Goal: Task Accomplishment & Management: Complete application form

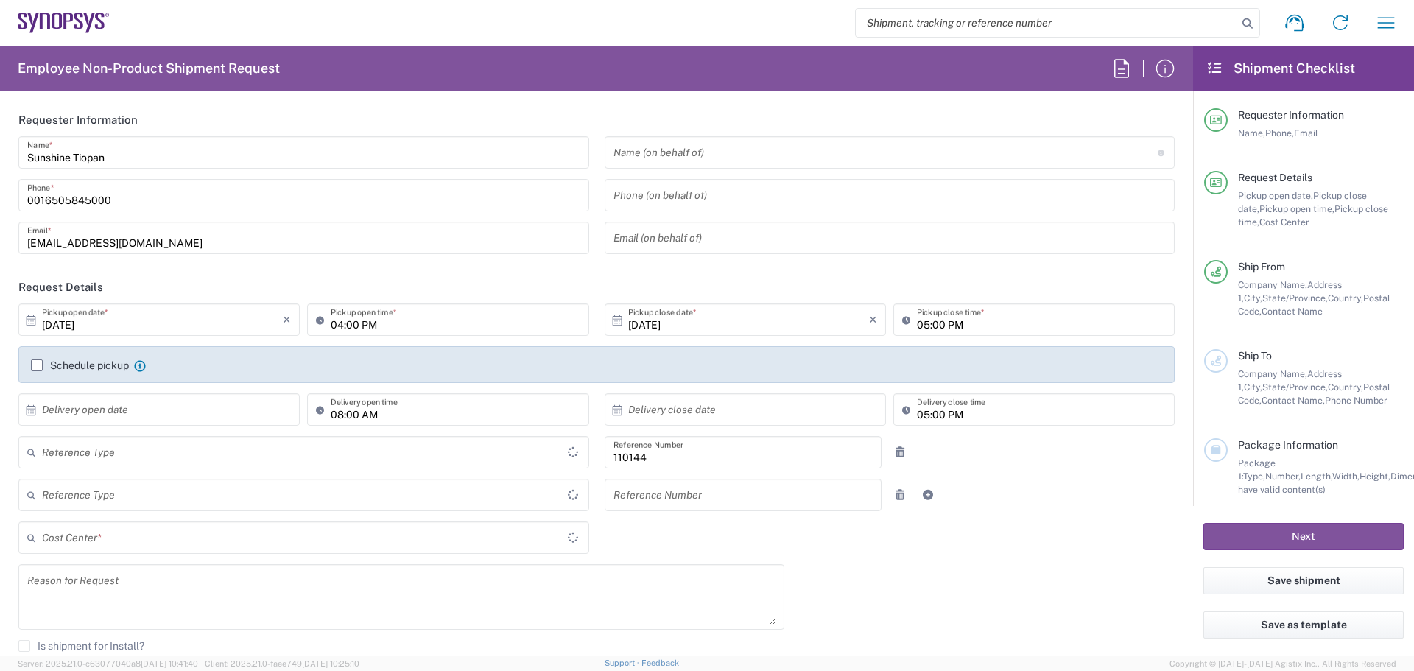
type input "Department"
type input "US01, FIN, Treasury- 110144"
type input "[GEOGRAPHIC_DATA]"
type input "Delivered at Place"
type input "[US_STATE]"
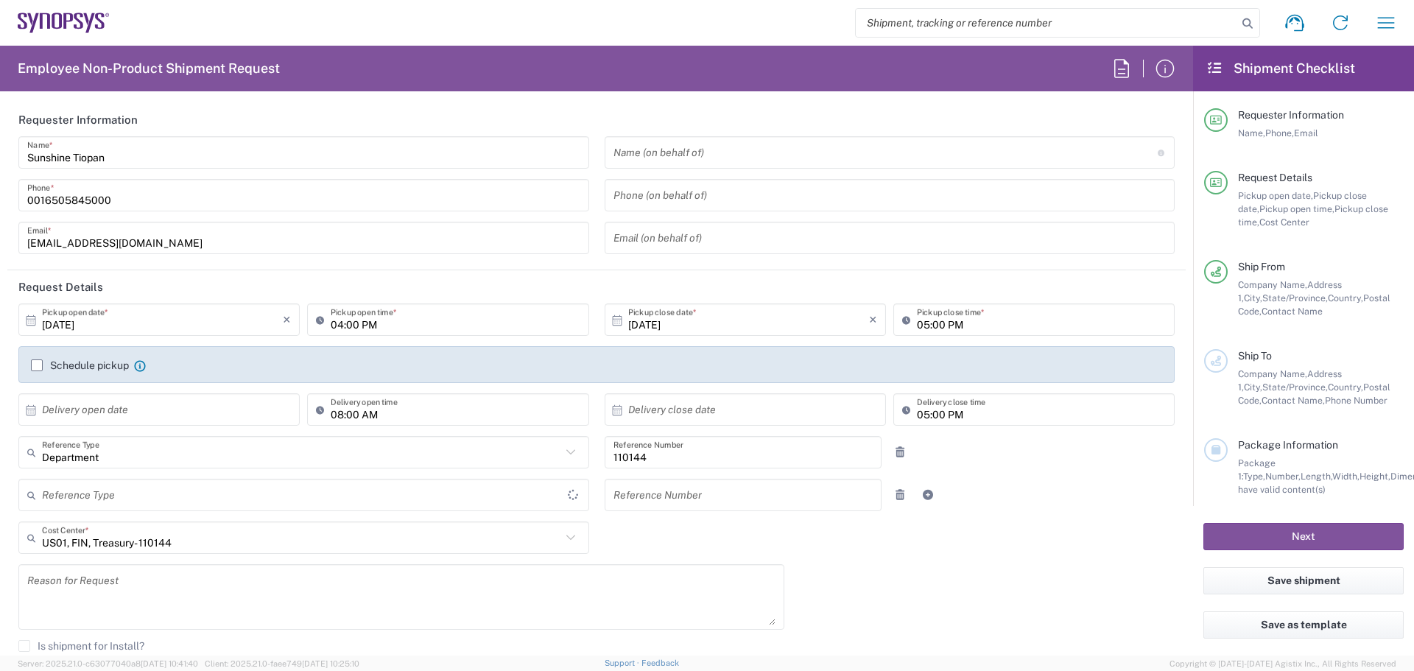
type input "[GEOGRAPHIC_DATA]"
type input "Headquarters USSV"
click at [285, 322] on icon "×" at bounding box center [287, 320] width 8 height 24
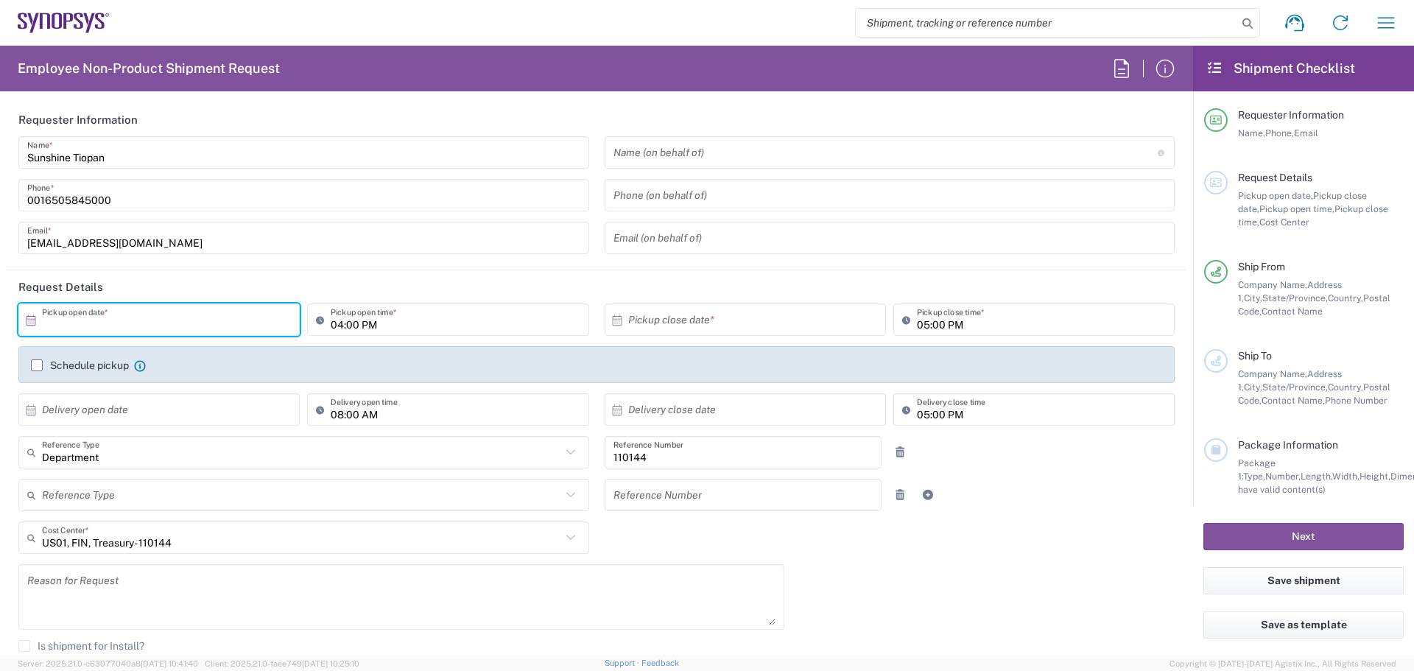
click at [22, 317] on div "× Pickup open date *" at bounding box center [158, 319] width 281 height 32
click at [32, 322] on icon at bounding box center [30, 320] width 13 height 13
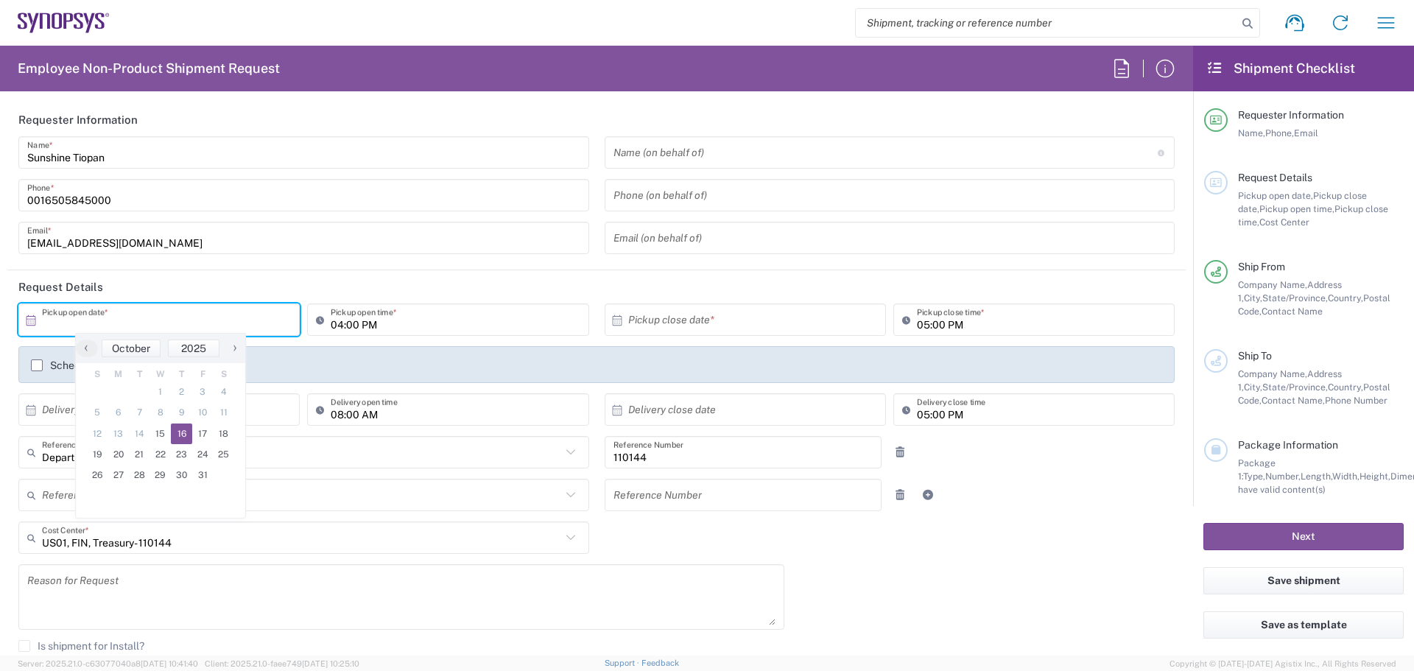
click at [176, 429] on span "16" at bounding box center [181, 433] width 21 height 21
type input "[DATE]"
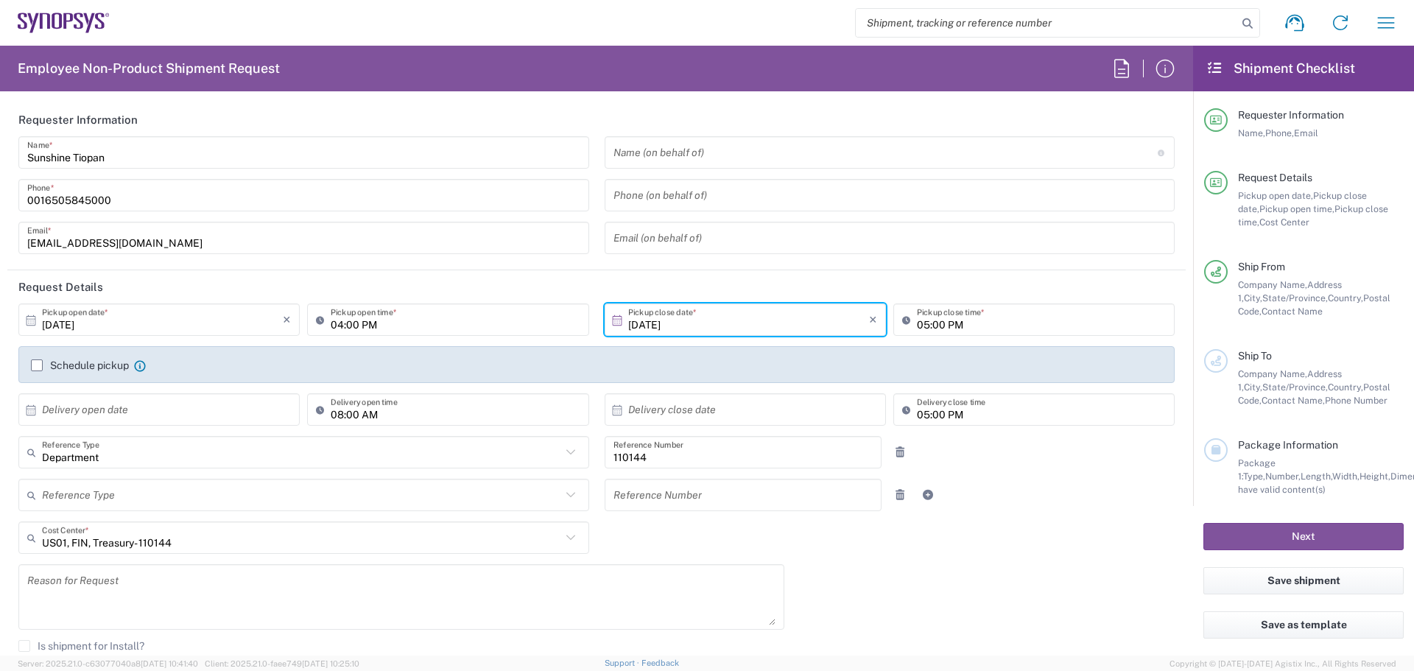
click at [1115, 491] on div "Reference Type Customer Ref Department Invoice Number Purchase Order RMA Refere…" at bounding box center [597, 500] width 1172 height 43
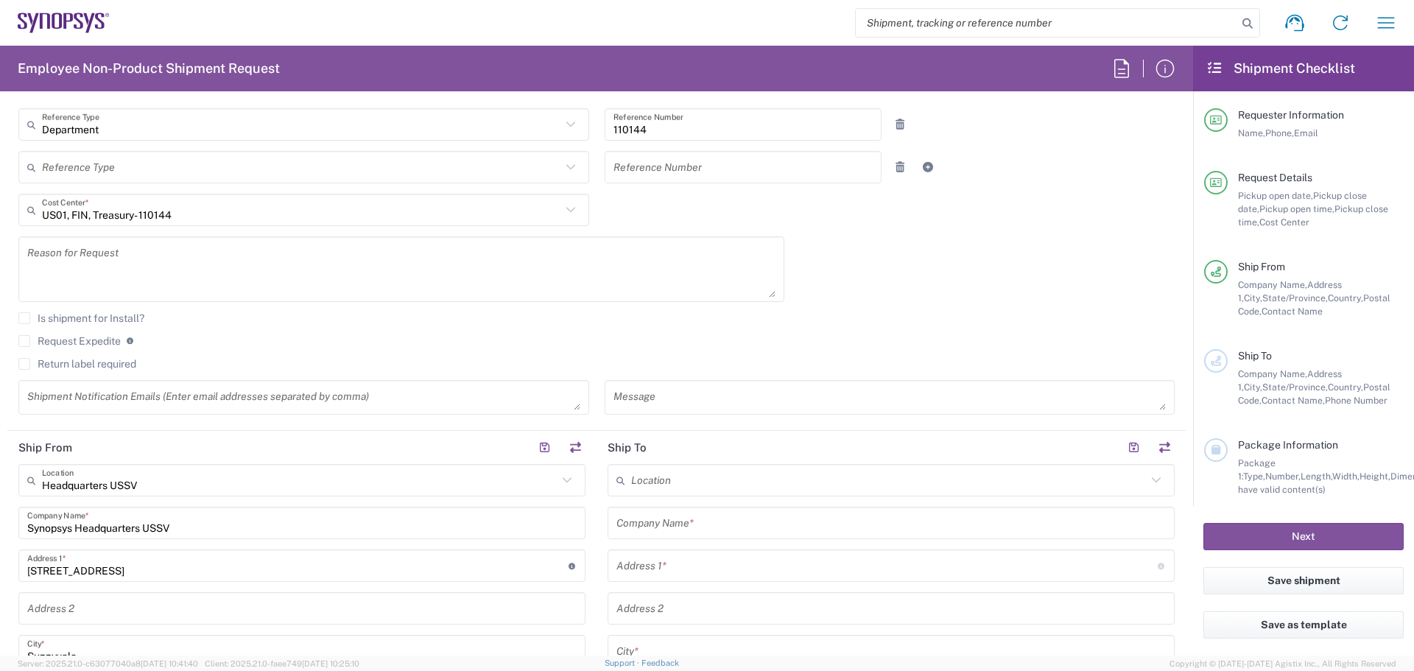
scroll to position [325, 0]
click at [221, 253] on textarea at bounding box center [401, 272] width 748 height 57
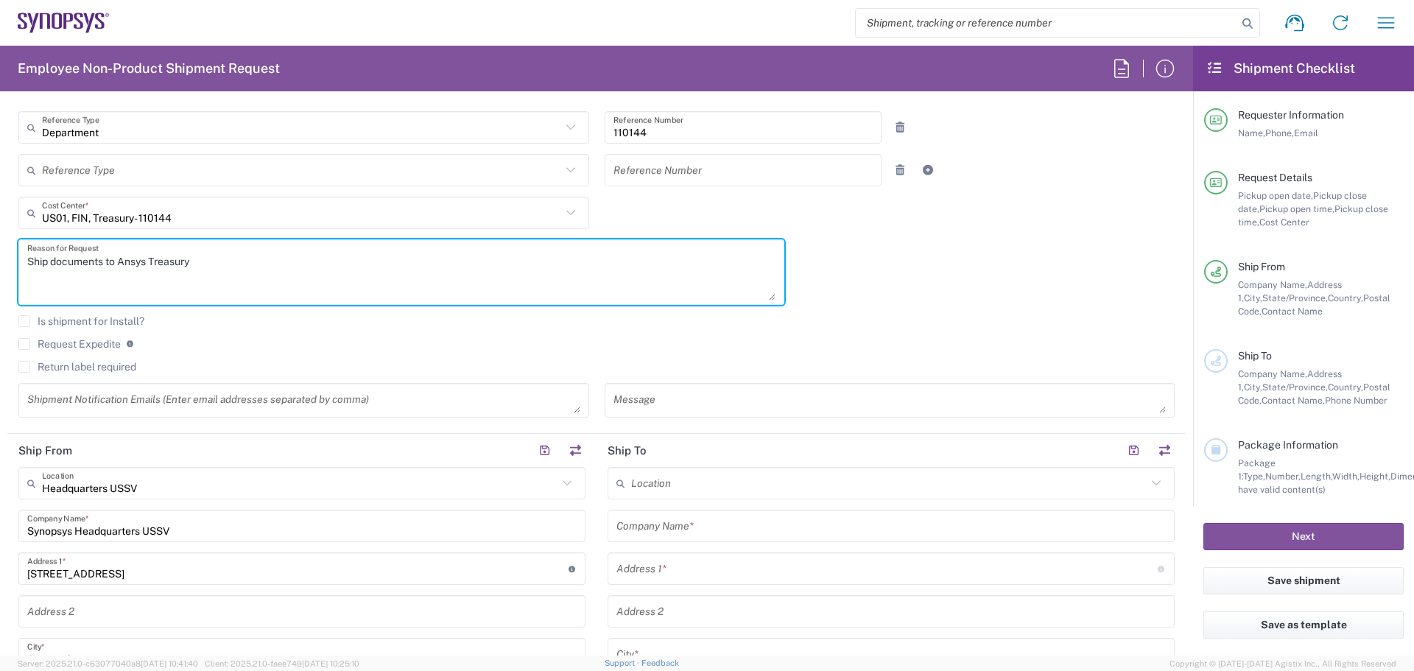
type textarea "Ship documents to Ansys Treasury"
click at [809, 296] on div "[DATE] × Pickup open date * Cancel Apply 04:00 PM Pickup open time * [DATE] × P…" at bounding box center [597, 203] width 1172 height 449
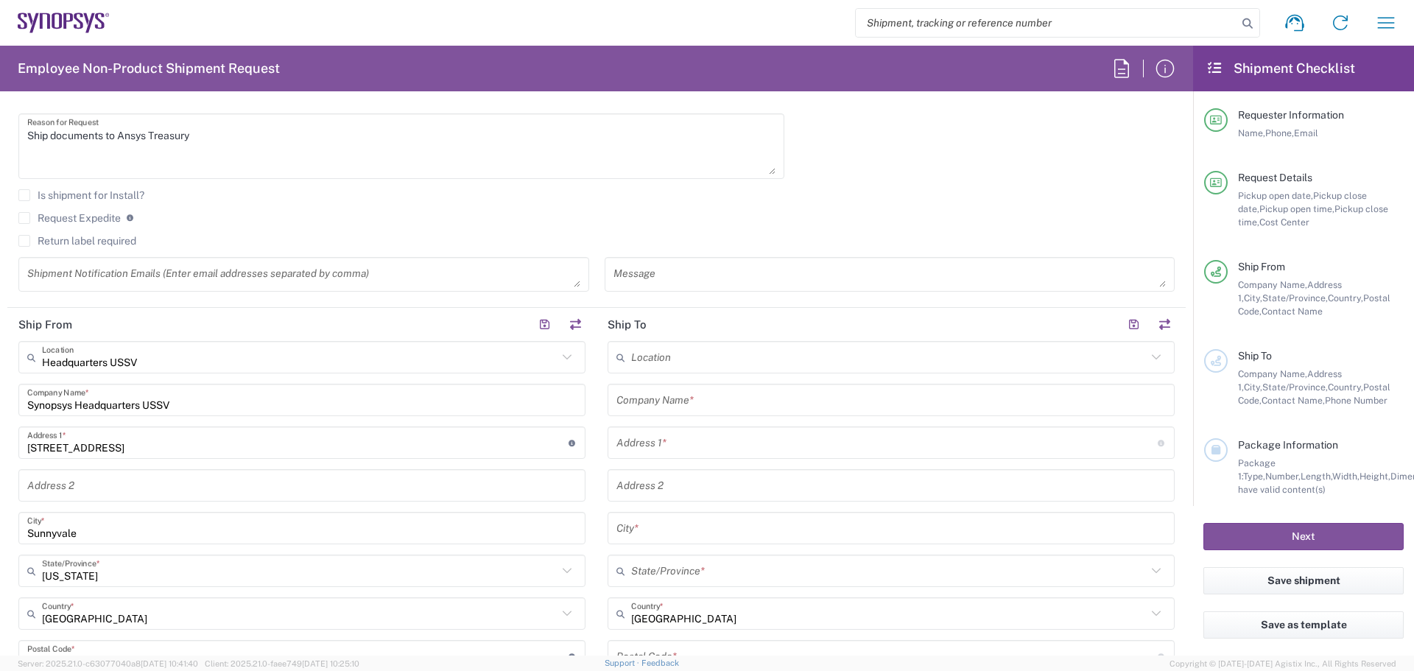
scroll to position [501, 0]
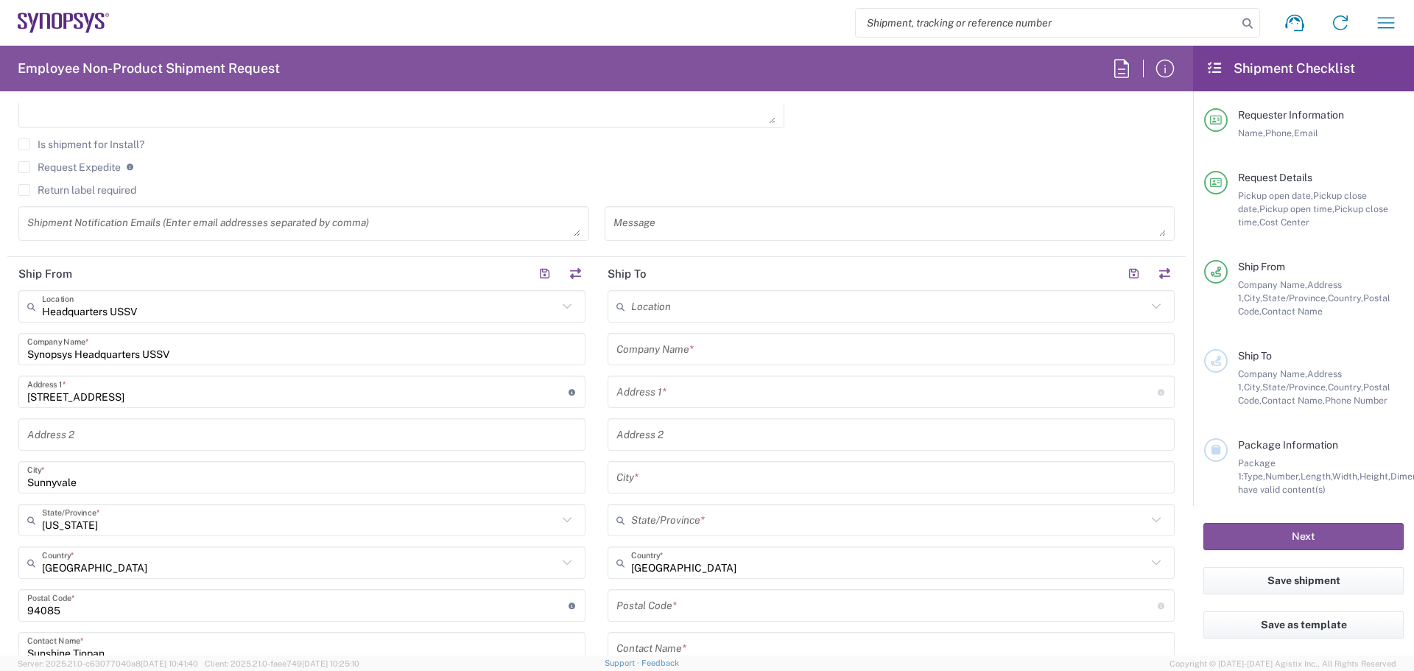
click at [1146, 309] on icon at bounding box center [1155, 306] width 19 height 19
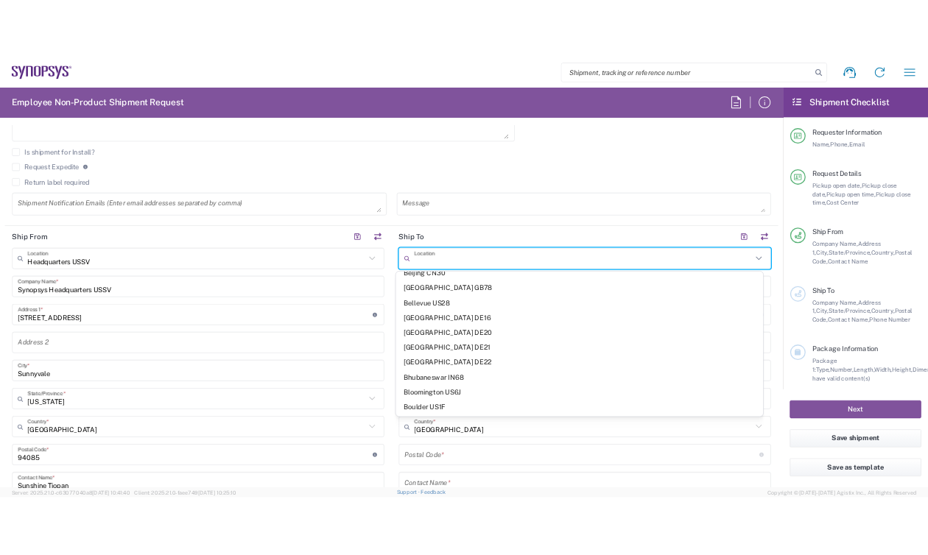
scroll to position [0, 0]
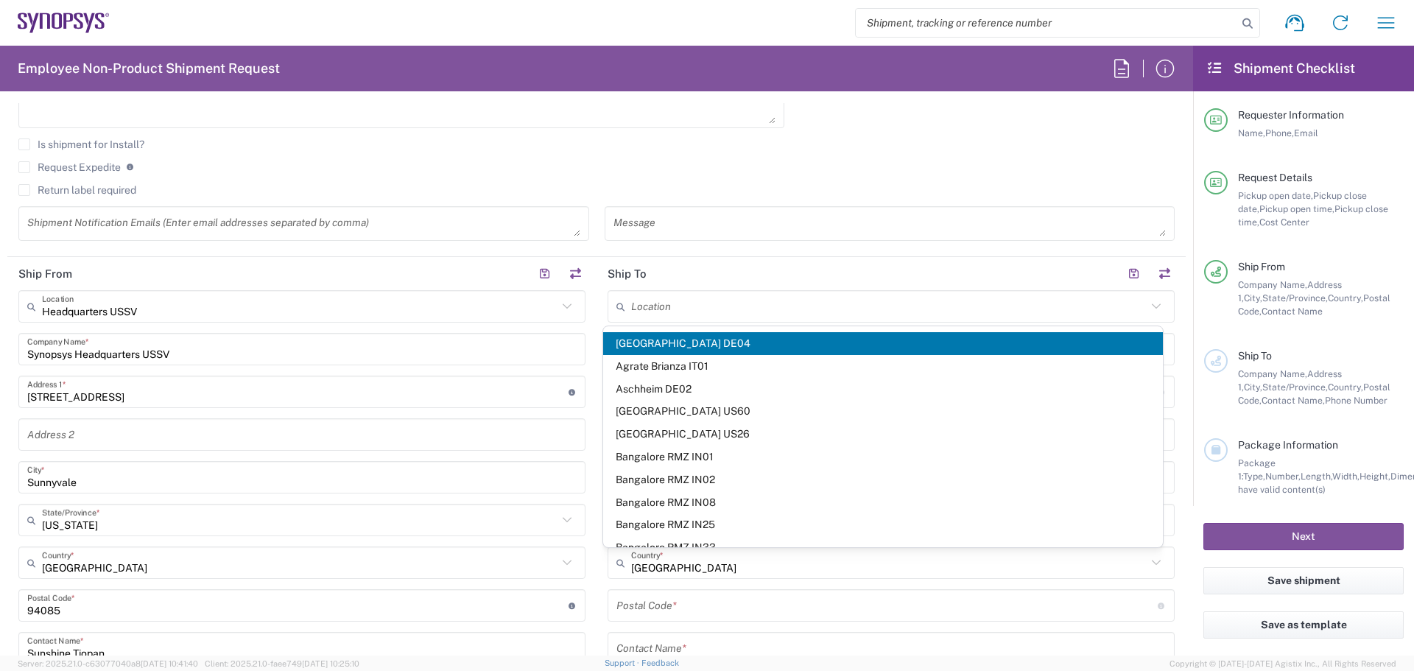
click at [616, 306] on icon at bounding box center [623, 307] width 15 height 24
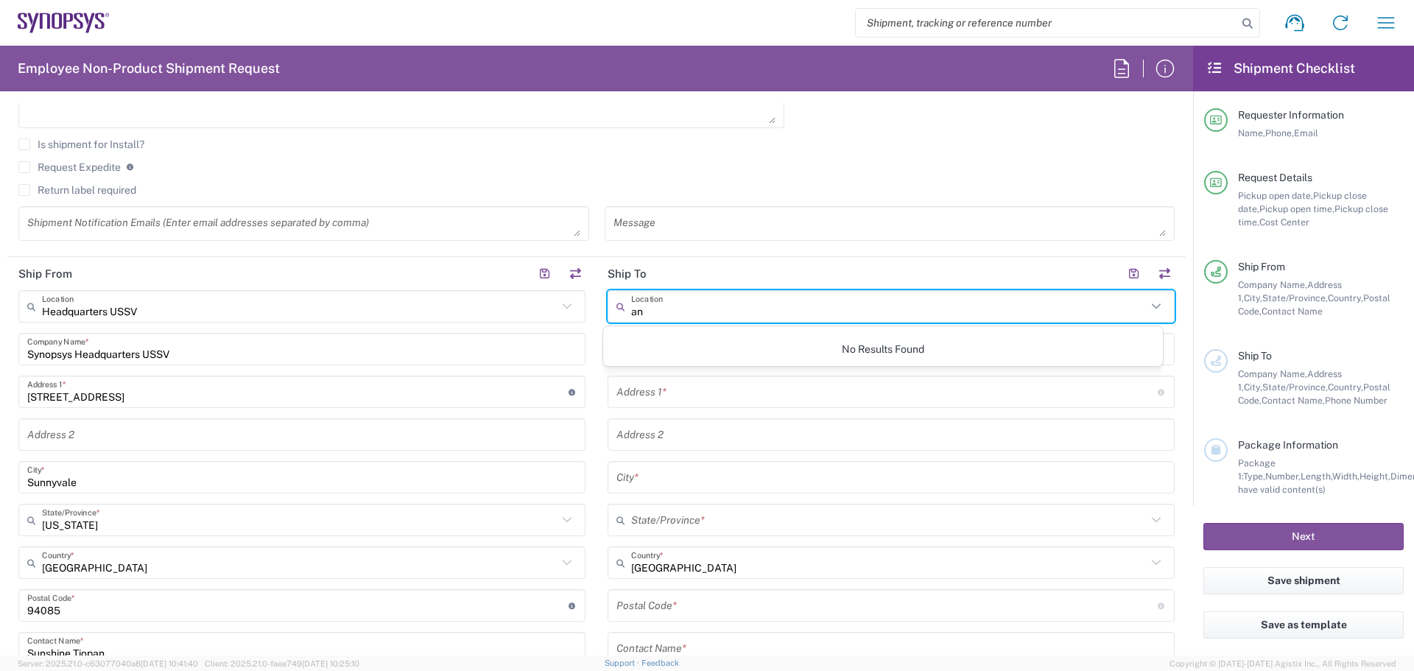
type input "a"
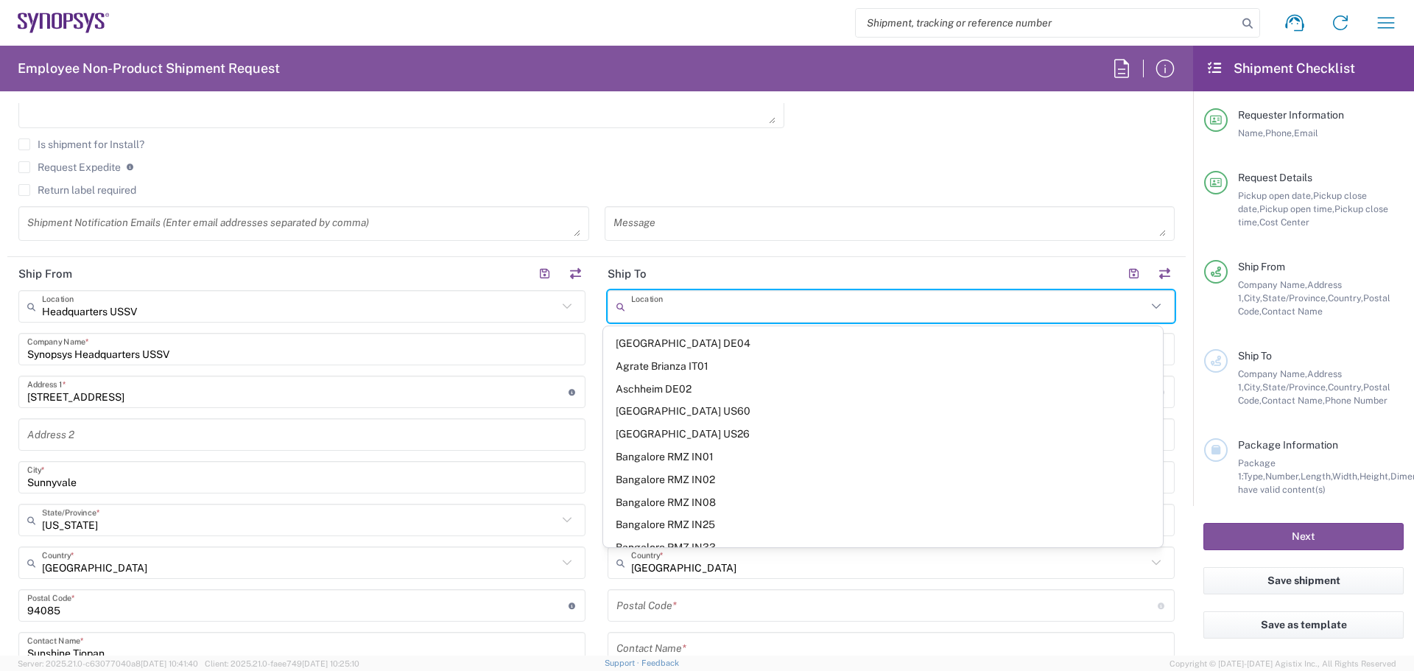
click at [870, 271] on header "Ship To" at bounding box center [890, 273] width 589 height 33
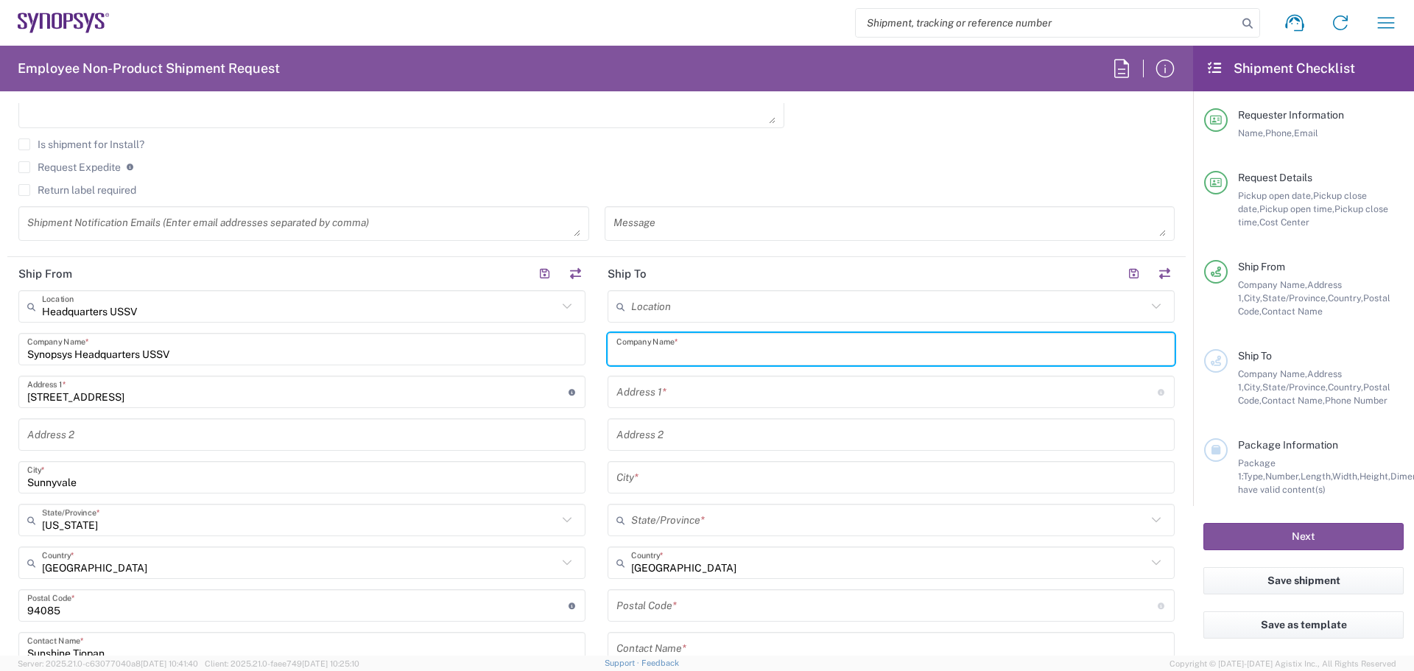
click at [799, 338] on input "text" at bounding box center [890, 350] width 549 height 26
type input "Ansys"
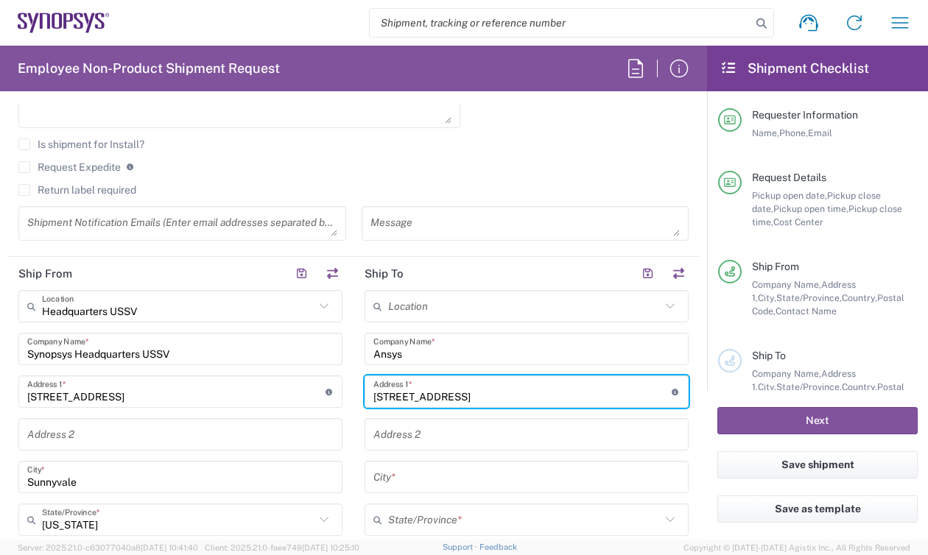
type input "[STREET_ADDRESS]"
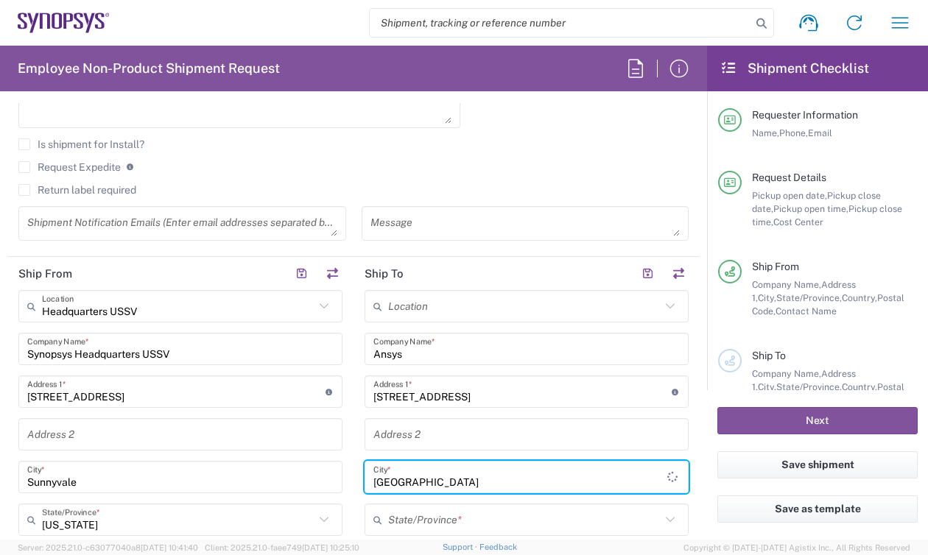
type input "[GEOGRAPHIC_DATA]"
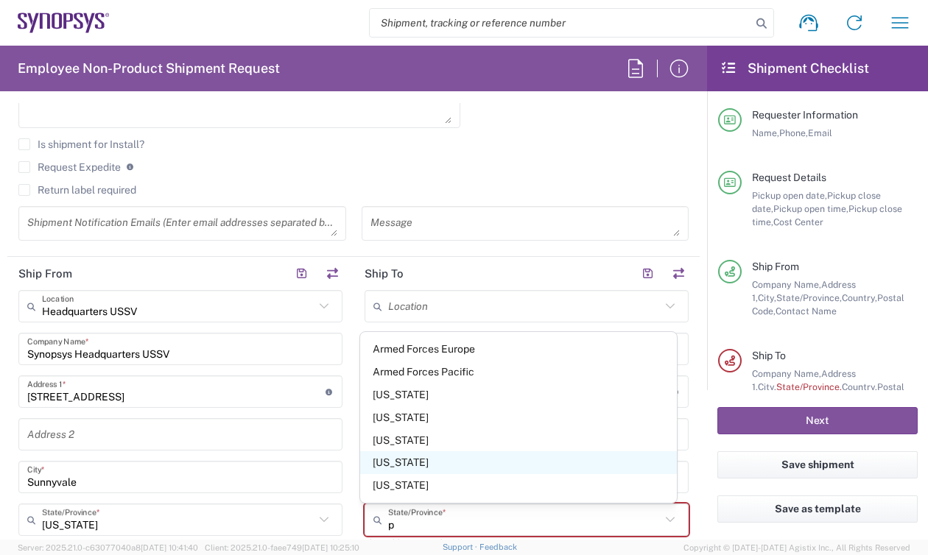
click at [548, 459] on span "[US_STATE]" at bounding box center [518, 462] width 317 height 23
type input "[US_STATE]"
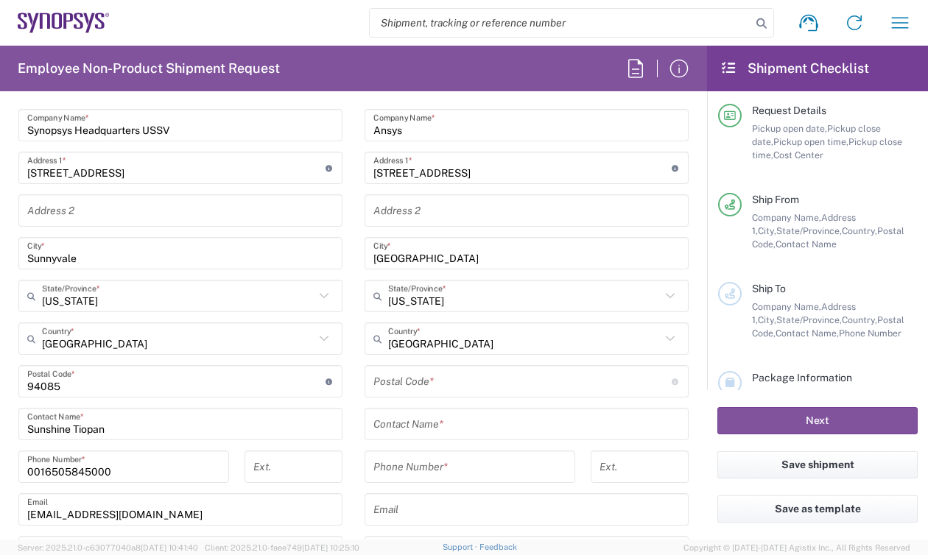
scroll to position [778, 0]
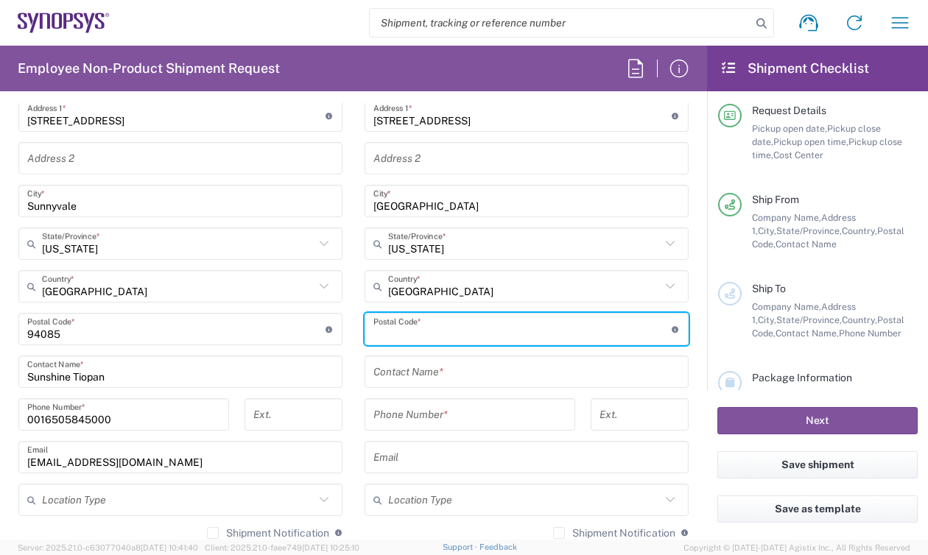
click at [488, 317] on input "undefined" at bounding box center [522, 330] width 298 height 26
type input "15317"
click at [600, 374] on input "text" at bounding box center [526, 372] width 306 height 26
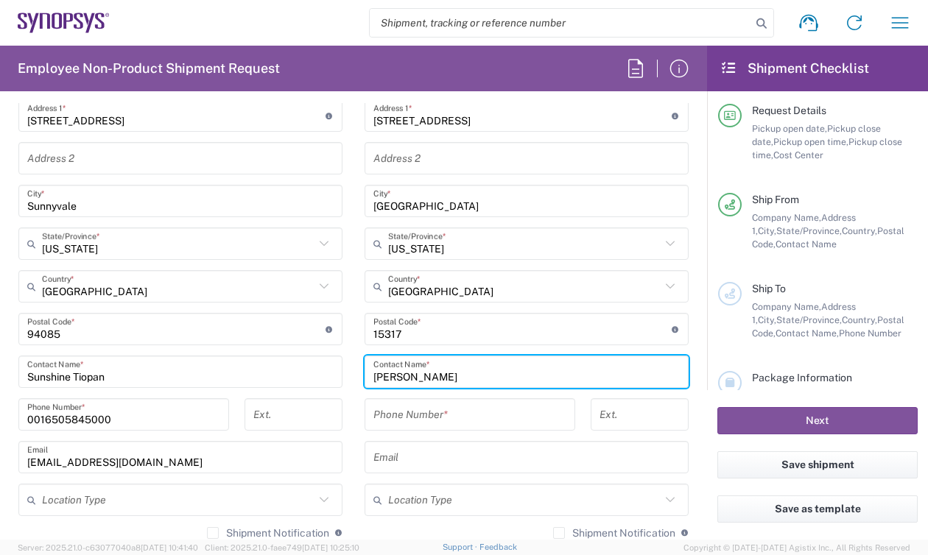
type input "[PERSON_NAME]"
click at [493, 409] on input "tel" at bounding box center [469, 415] width 193 height 26
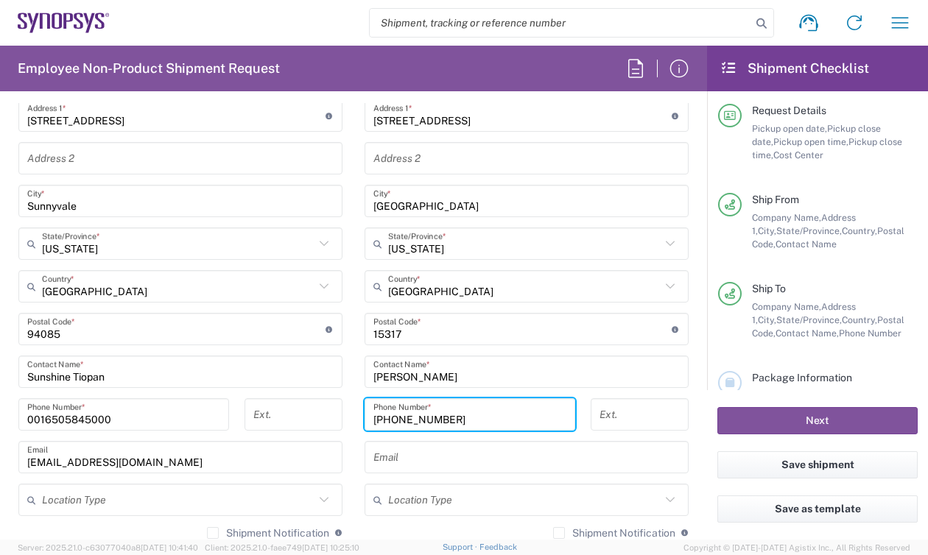
type input "[PHONE_NUMBER]"
click at [493, 460] on input "text" at bounding box center [526, 458] width 306 height 26
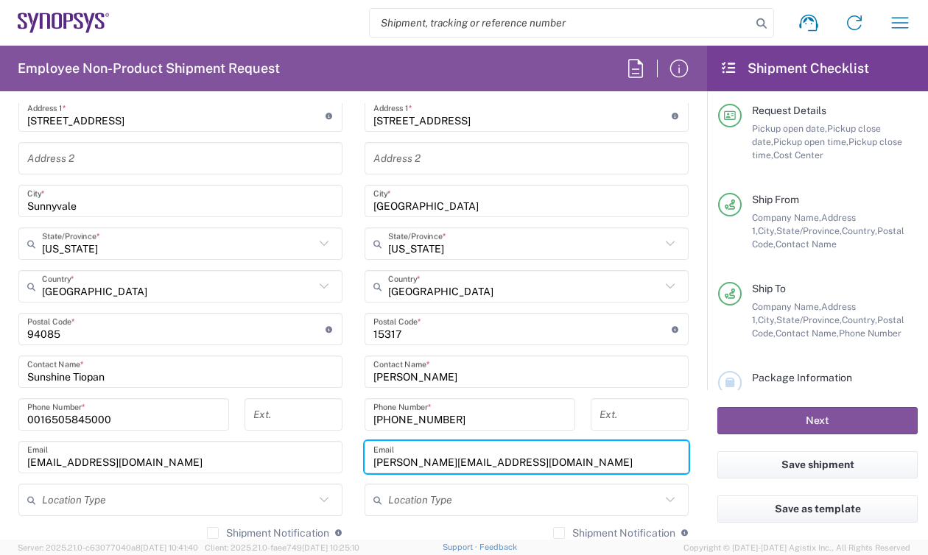
type input "[PERSON_NAME][EMAIL_ADDRESS][DOMAIN_NAME]"
click at [319, 504] on icon at bounding box center [323, 499] width 19 height 19
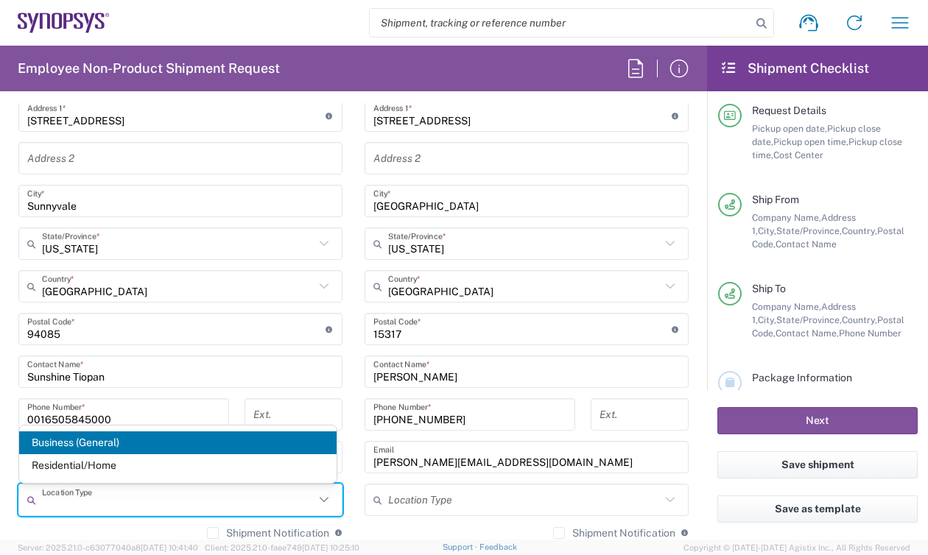
click at [314, 442] on span "Business (General)" at bounding box center [177, 443] width 317 height 23
type input "Business (General)"
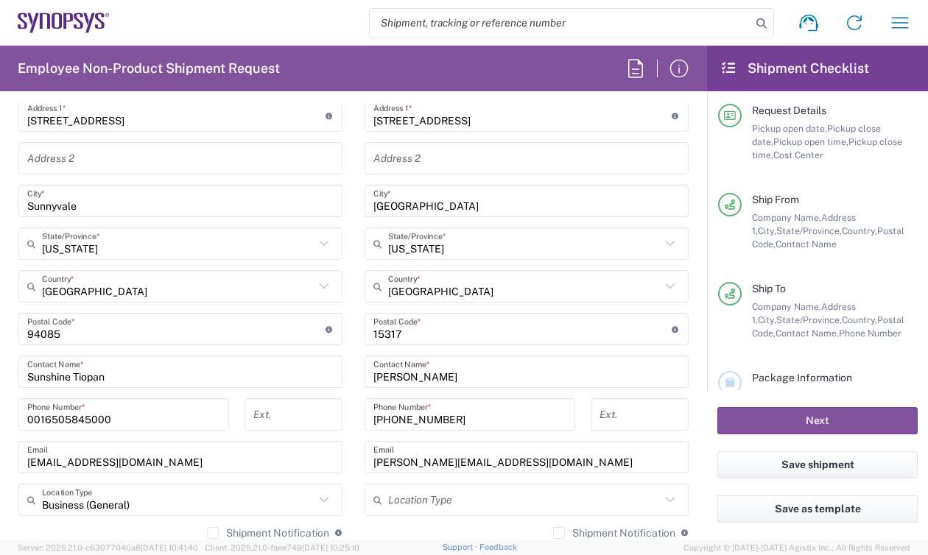
click at [669, 503] on div "Location Type" at bounding box center [526, 500] width 324 height 32
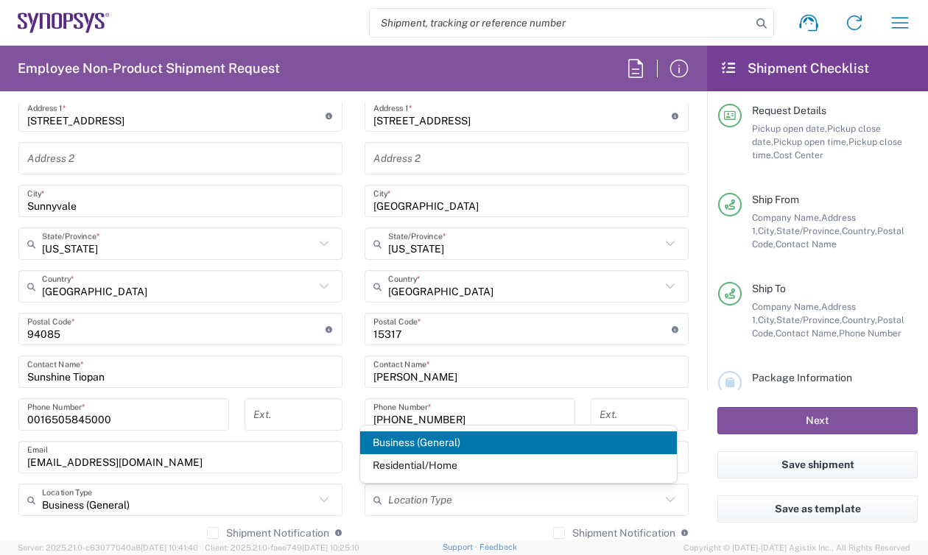
click at [557, 451] on span "Business (General)" at bounding box center [518, 443] width 317 height 23
type input "Business (General)"
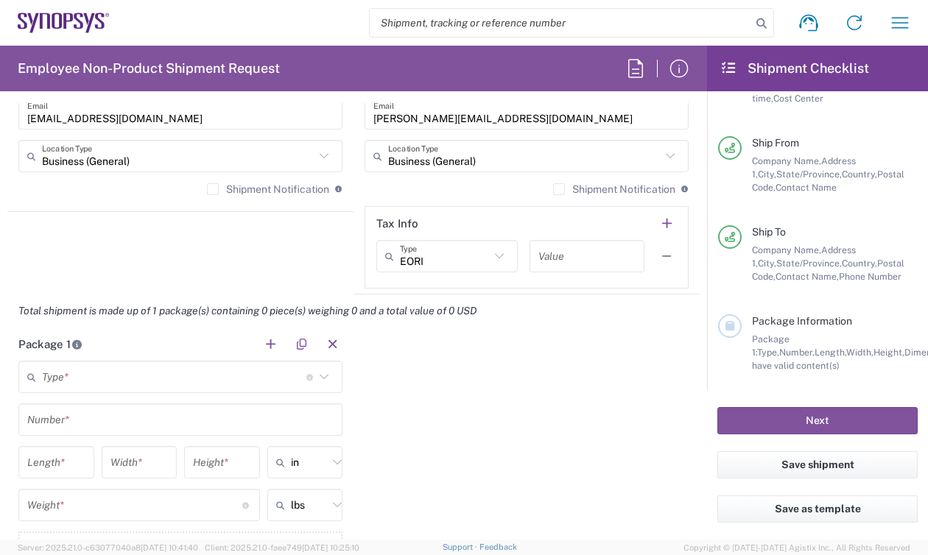
scroll to position [950, 0]
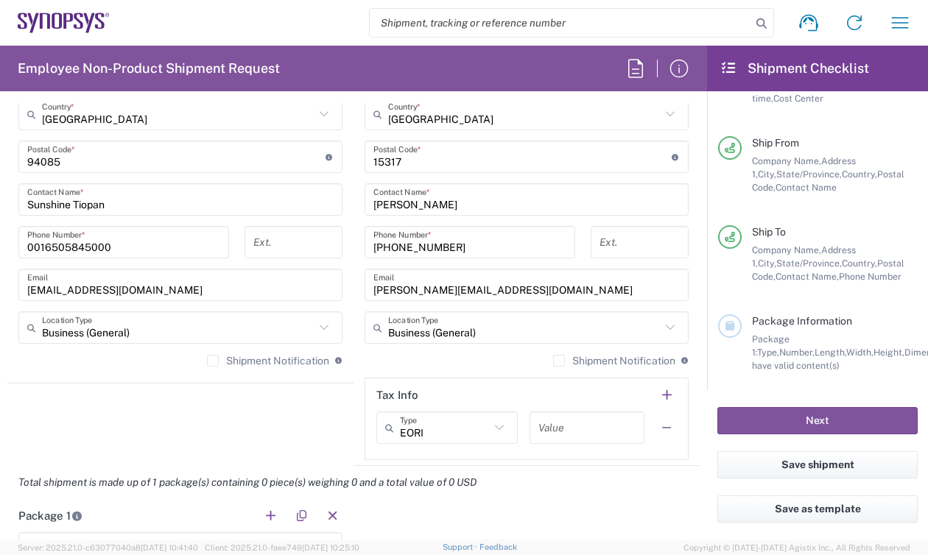
click at [498, 429] on icon at bounding box center [499, 427] width 19 height 19
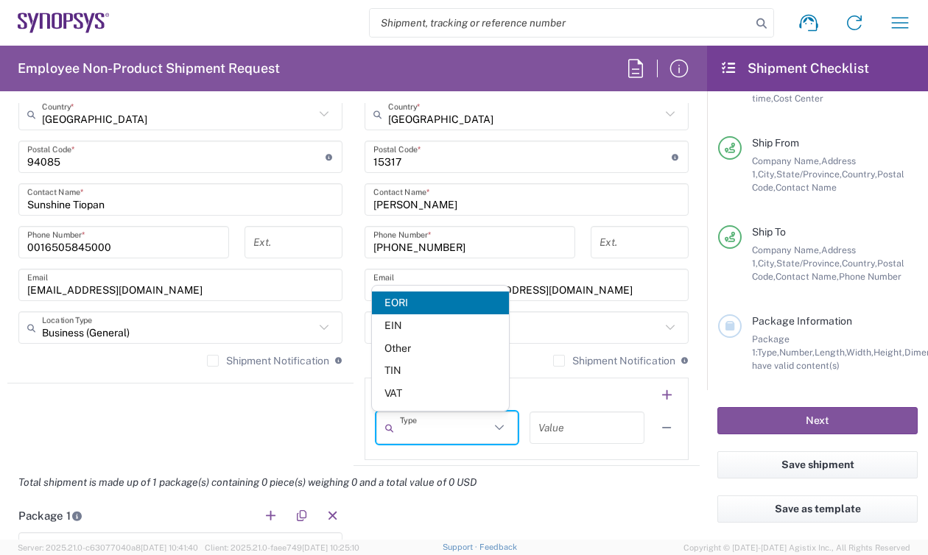
click at [593, 497] on div "Total shipment is made up of 1 package(s) containing 0 piece(s) weighing 0 and …" at bounding box center [354, 482] width 708 height 33
type input "EORI"
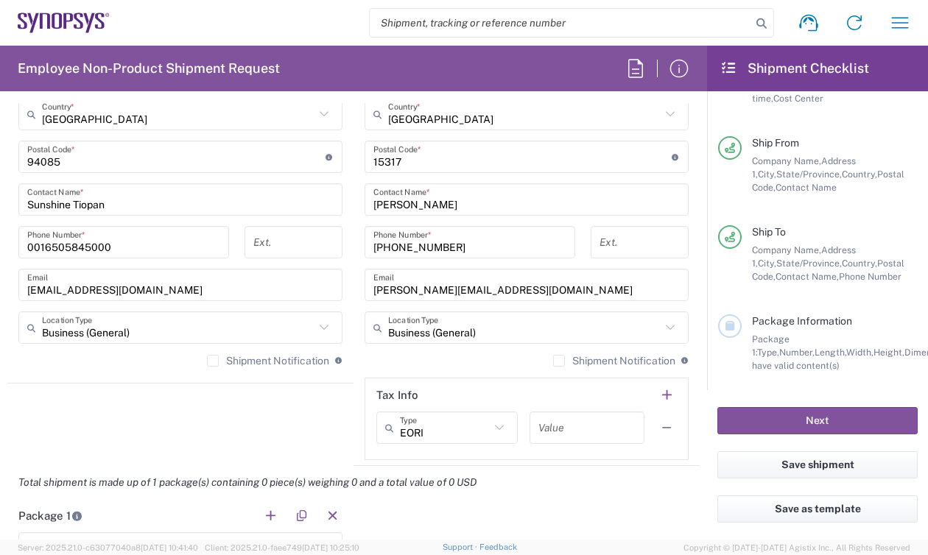
click at [582, 448] on div "EORI Type EORI EIN Other TIN VAT Value" at bounding box center [526, 433] width 300 height 43
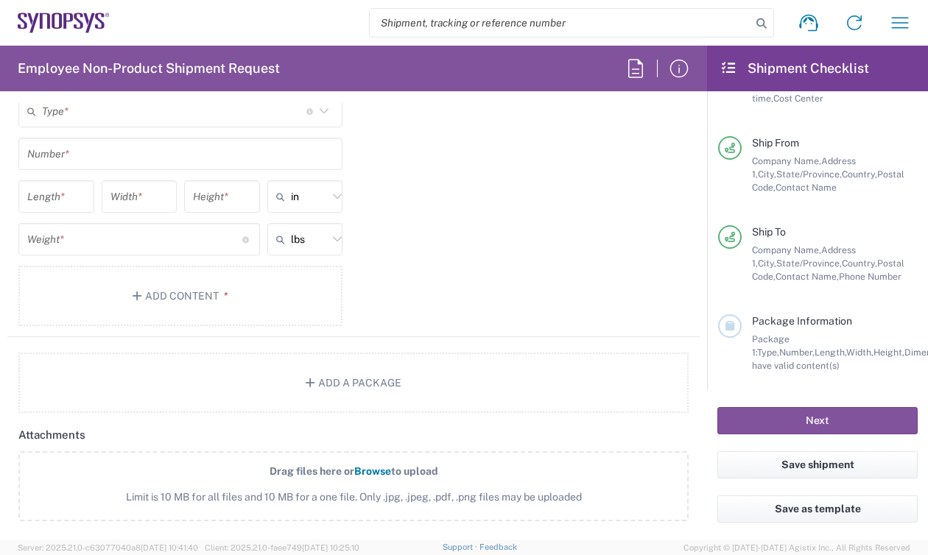
scroll to position [1250, 0]
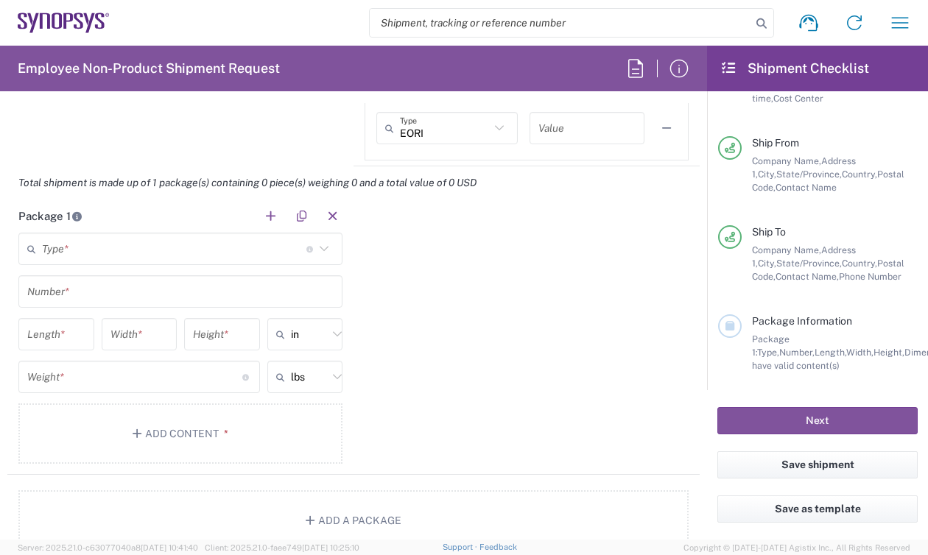
click at [316, 247] on icon at bounding box center [323, 248] width 19 height 19
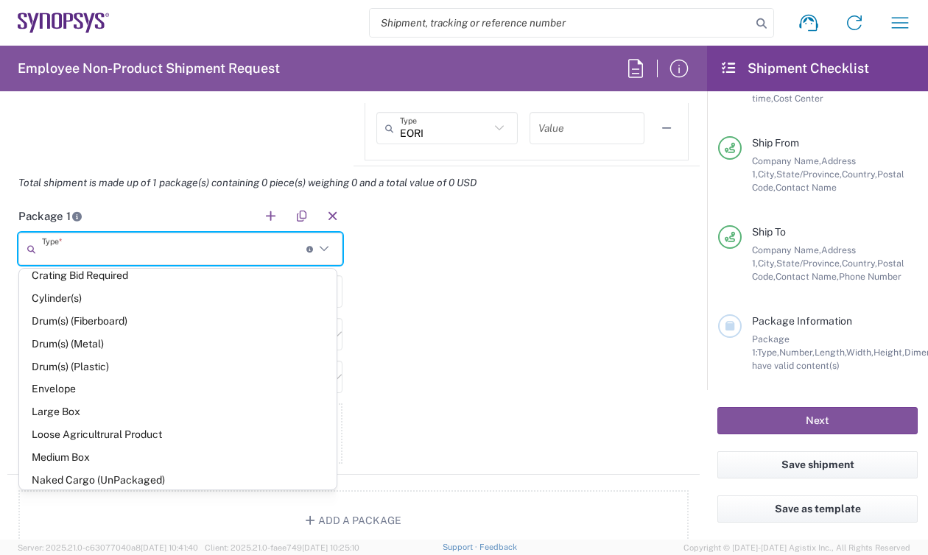
scroll to position [308, 0]
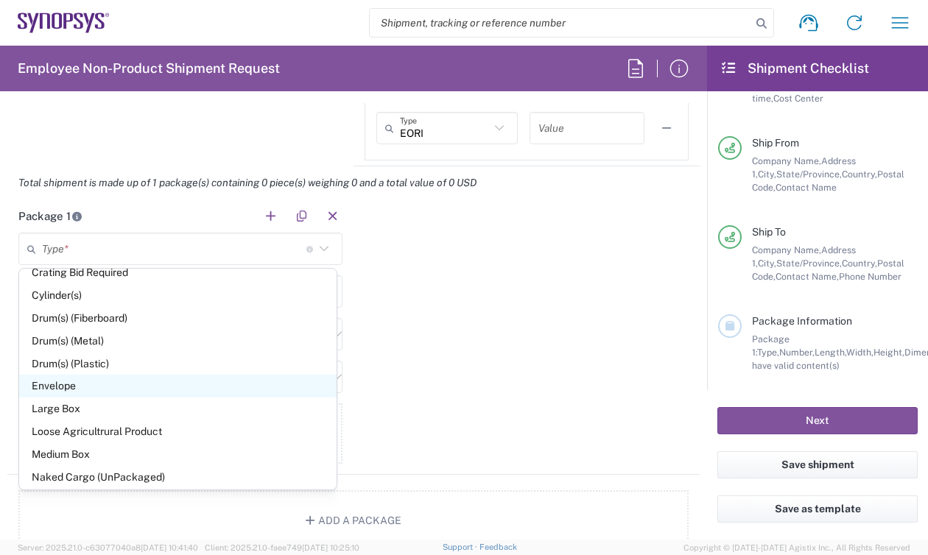
click at [255, 377] on span "Envelope" at bounding box center [177, 386] width 317 height 23
type input "Envelope"
type input "1"
type input "9.5"
type input "12.5"
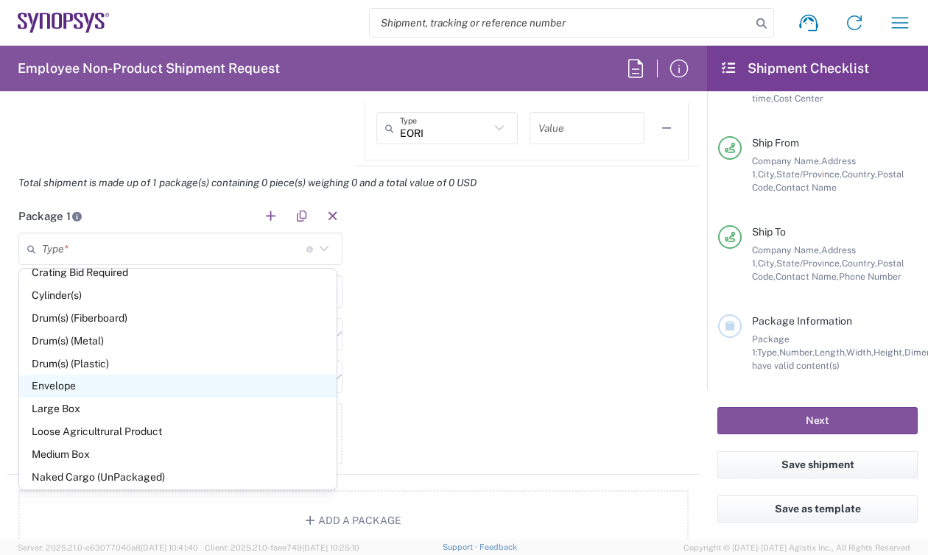
type input "0.25"
type input "1"
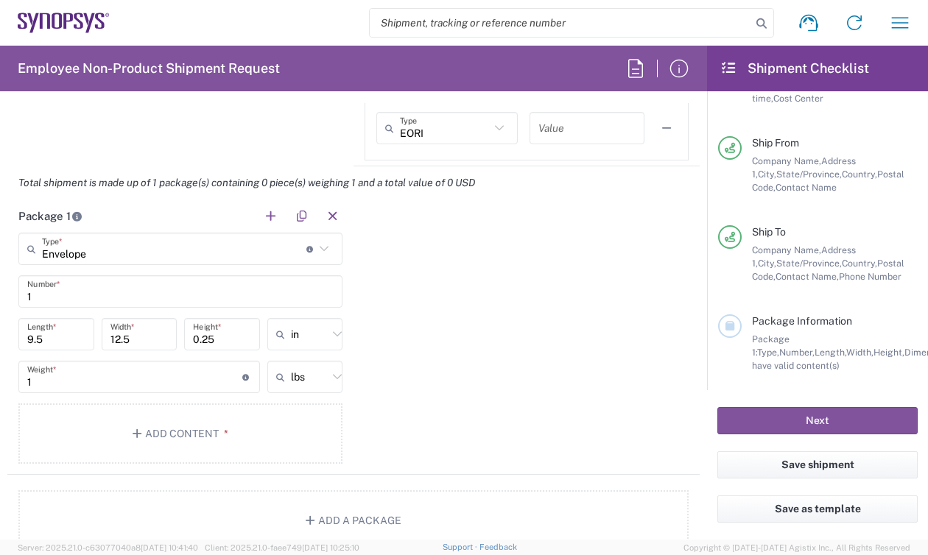
click at [465, 303] on div "Package 1 Envelope Type * Material used to package goods Bale(s) Basket(s) Bolt…" at bounding box center [353, 337] width 692 height 275
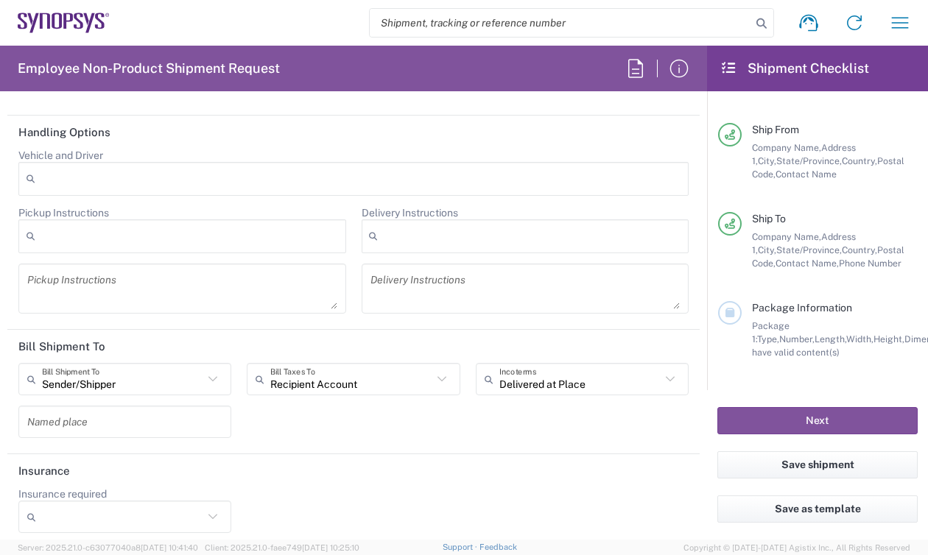
scroll to position [1824, 0]
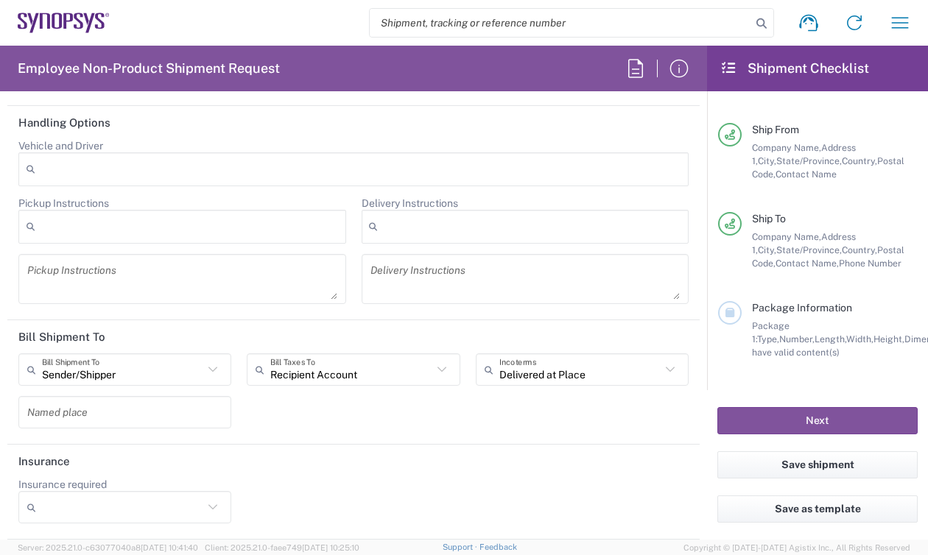
click at [441, 370] on icon at bounding box center [441, 369] width 19 height 19
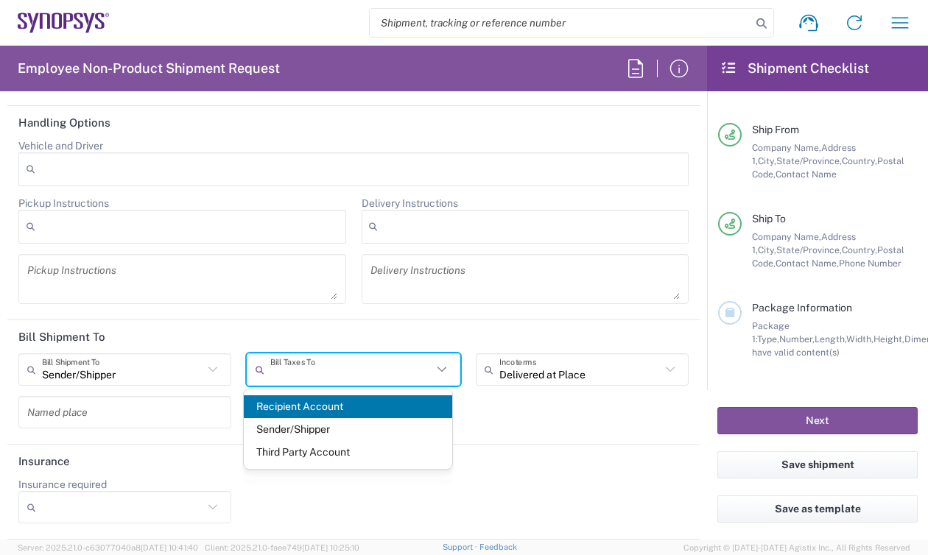
click at [593, 443] on agx-form-section "Bill Shipment To Sender/[PERSON_NAME] Shipment To Sender/Shipper Recipient Acco…" at bounding box center [353, 382] width 692 height 124
type input "Recipient Account"
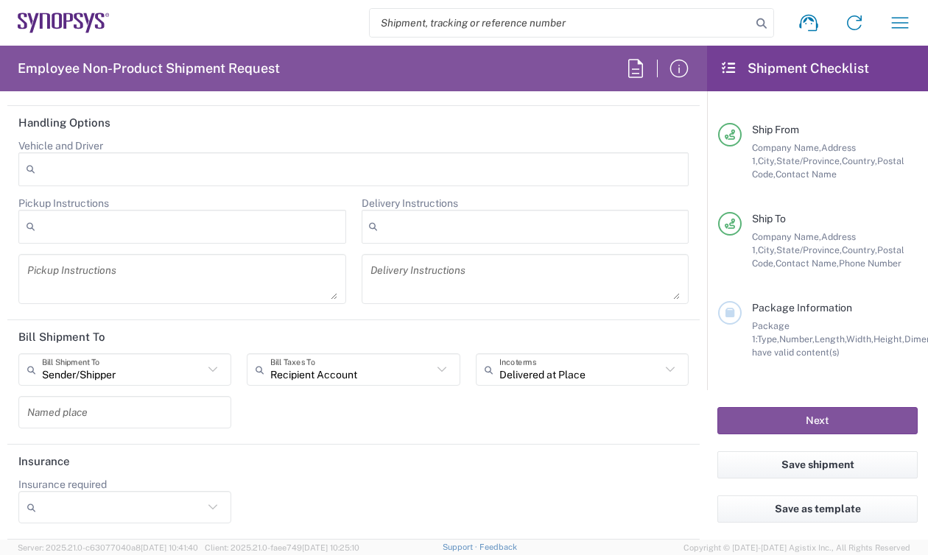
click at [441, 370] on icon at bounding box center [441, 369] width 19 height 19
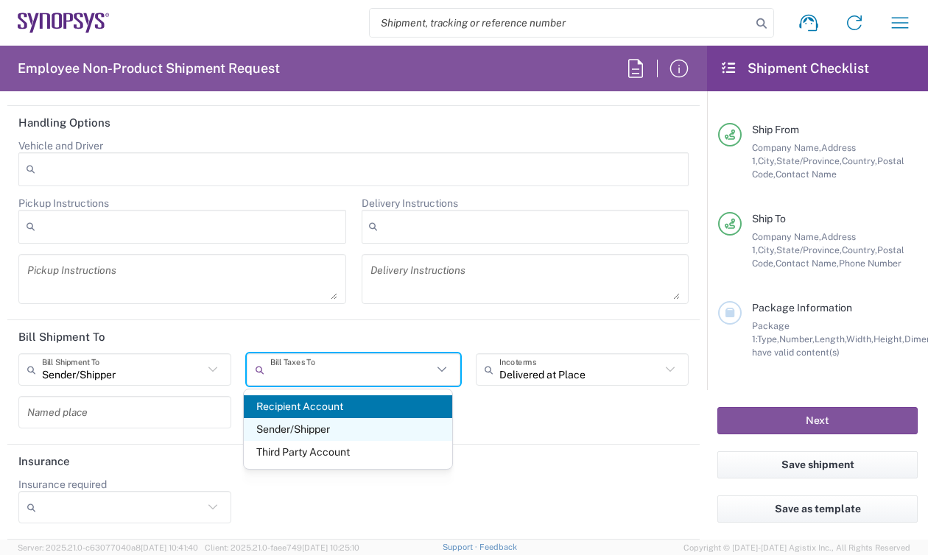
click at [428, 425] on span "Sender/Shipper" at bounding box center [348, 429] width 208 height 23
type input "Sender/Shipper"
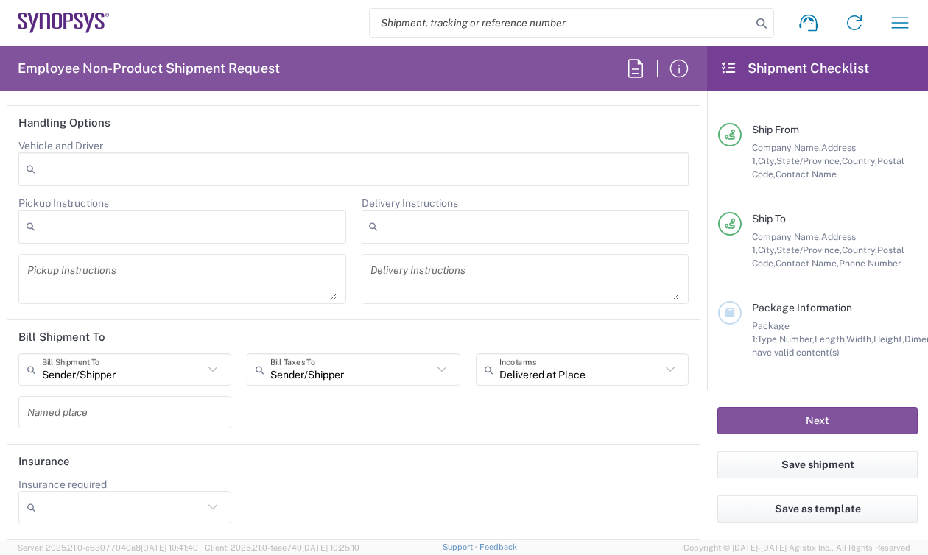
click at [560, 457] on header "Insurance" at bounding box center [353, 461] width 692 height 33
click at [545, 480] on div "Insurance required No Yes" at bounding box center [354, 506] width 686 height 56
click at [795, 428] on button "Next" at bounding box center [817, 420] width 200 height 27
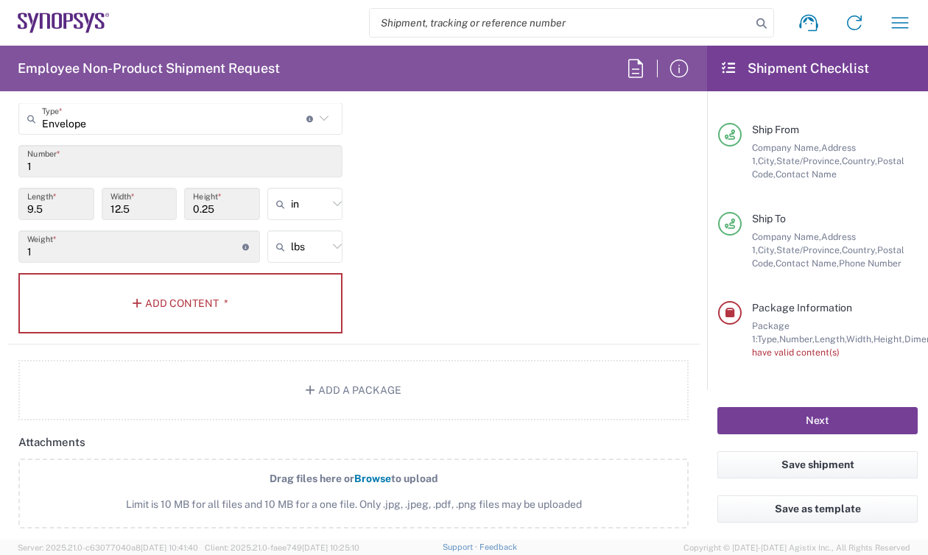
scroll to position [1246, 0]
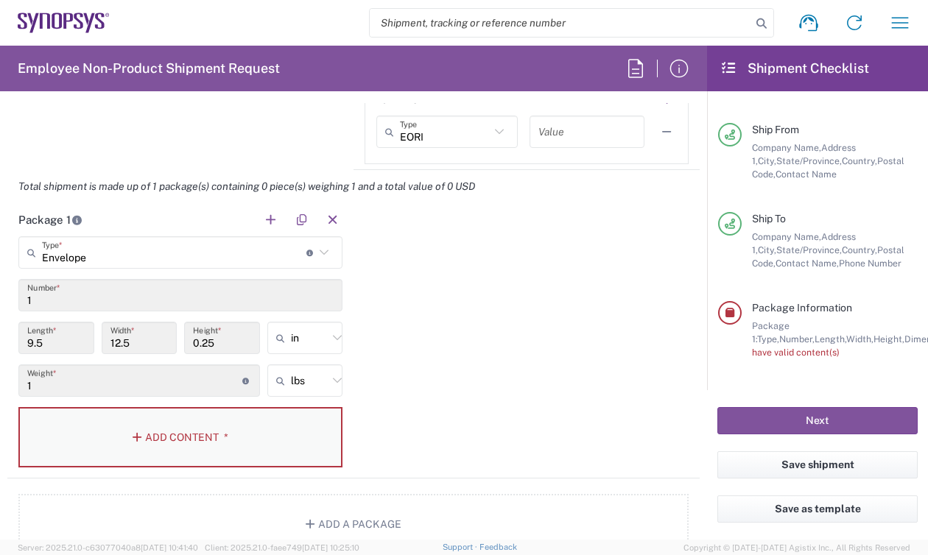
click at [158, 432] on button "Add Content *" at bounding box center [180, 437] width 324 height 60
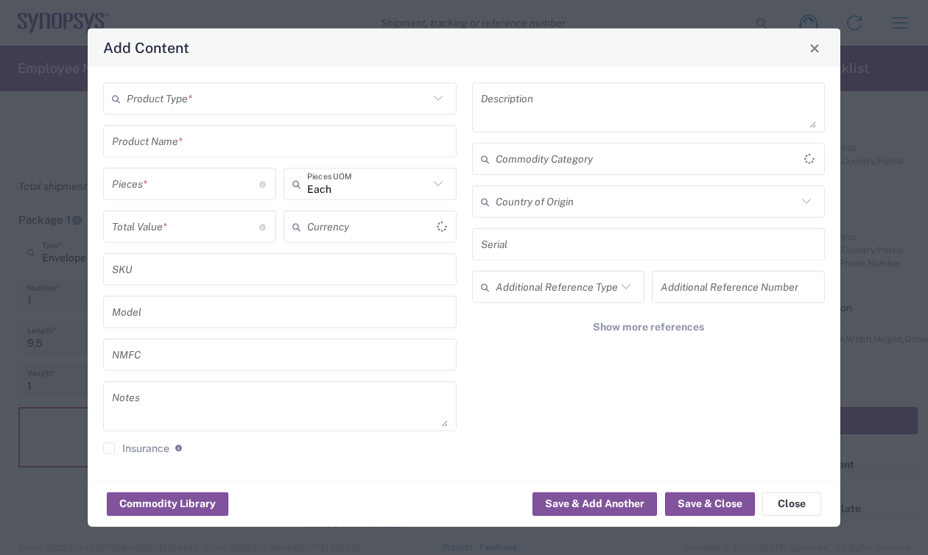
type input "US Dollar"
click at [278, 99] on input "text" at bounding box center [278, 98] width 302 height 26
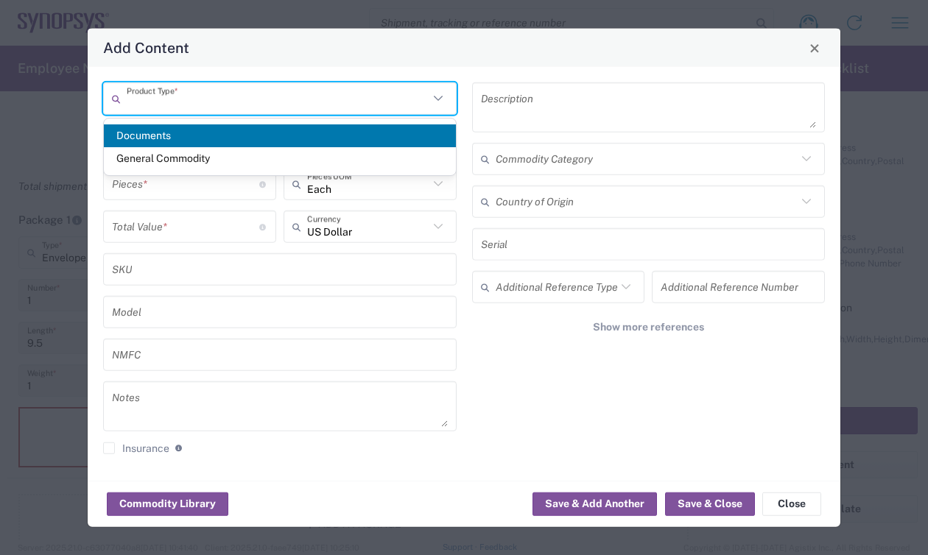
click at [289, 137] on span "Documents" at bounding box center [280, 135] width 352 height 23
type input "Documents"
type input "1"
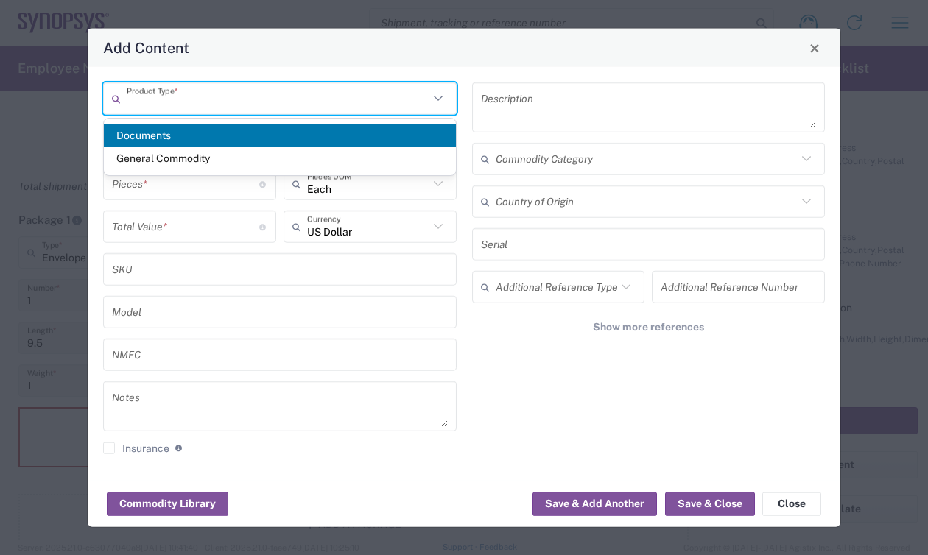
type textarea "Documents"
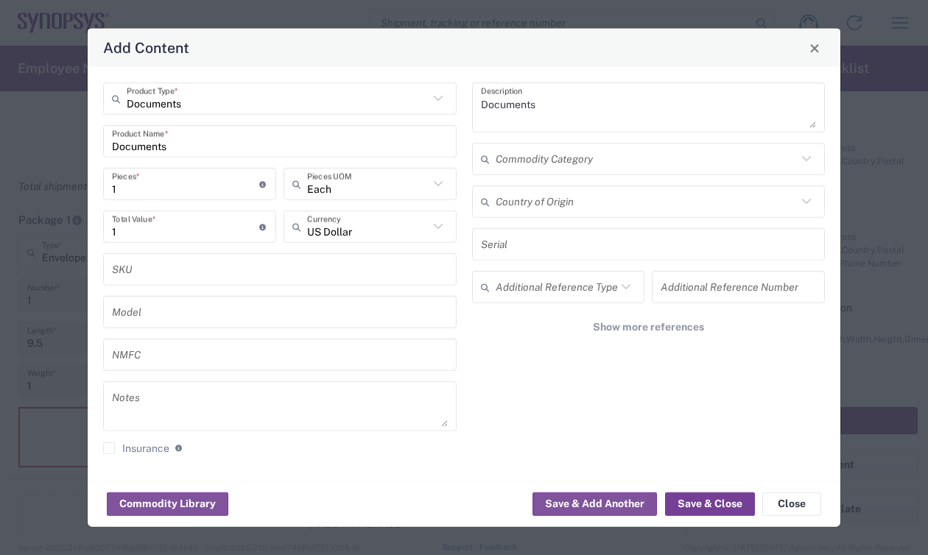
click at [714, 506] on button "Save & Close" at bounding box center [710, 504] width 90 height 24
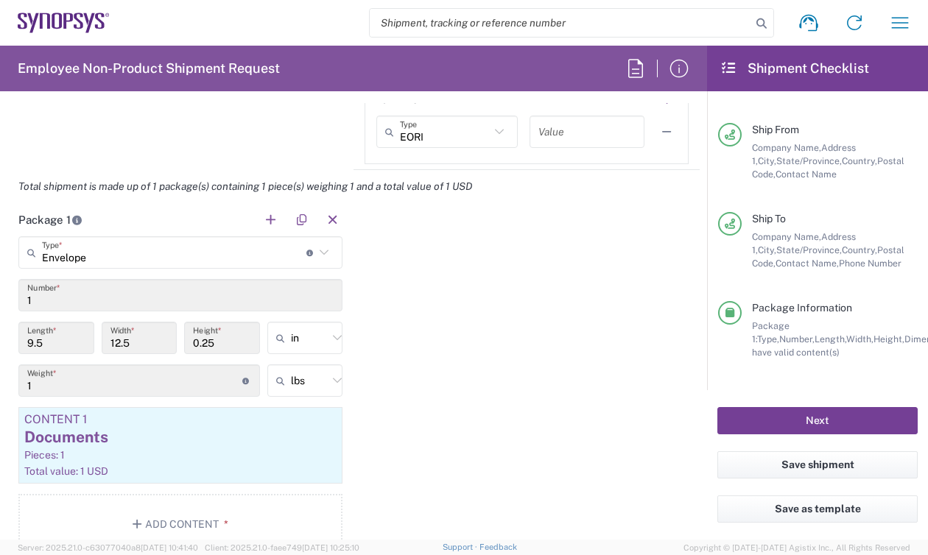
click at [795, 426] on button "Next" at bounding box center [817, 420] width 200 height 27
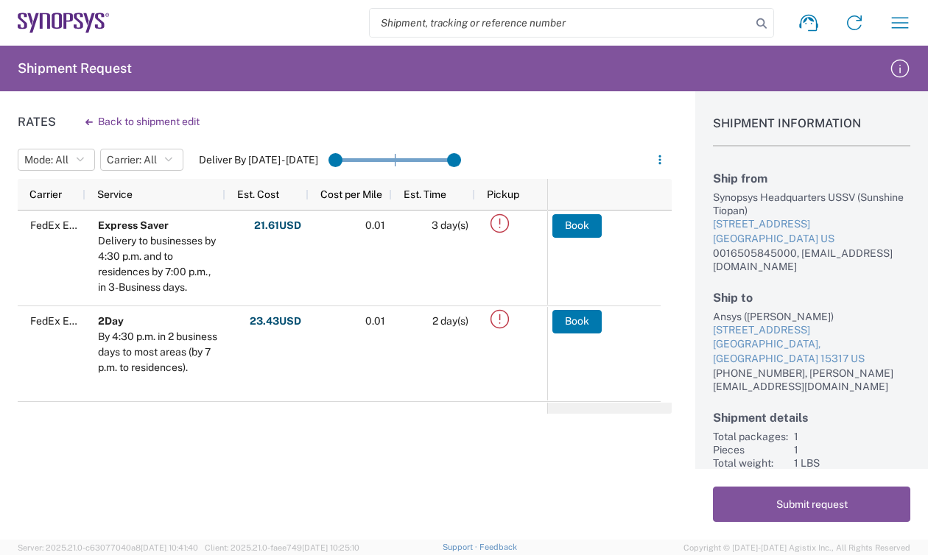
scroll to position [49, 0]
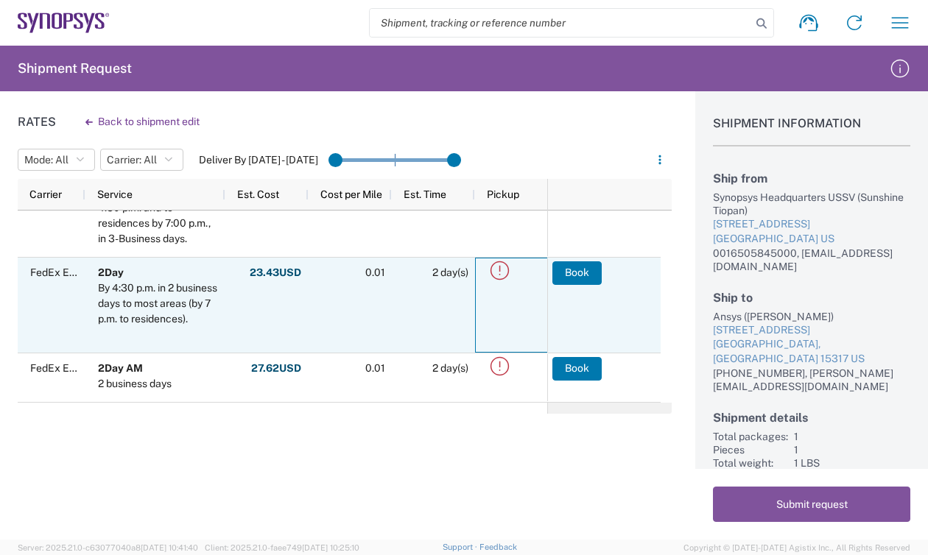
click at [500, 272] on icon at bounding box center [499, 270] width 24 height 24
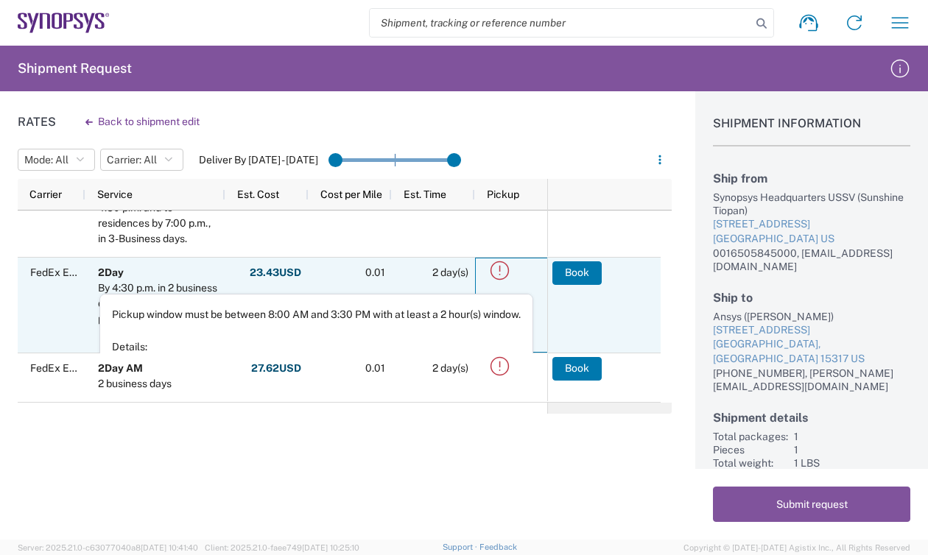
scroll to position [1, 0]
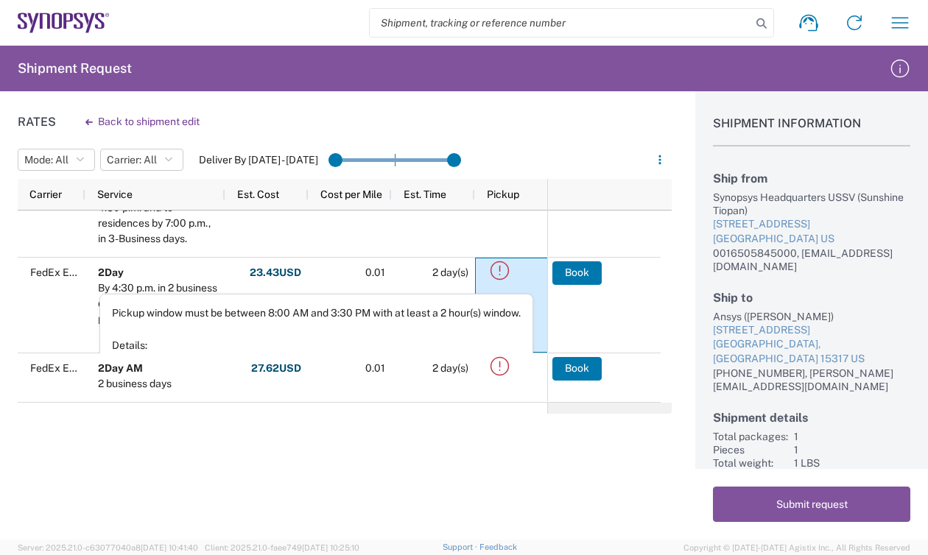
click at [568, 437] on div "Rates Back to shipment edit Mode: All All SMAL Carrier: All All FedEx Express D…" at bounding box center [336, 315] width 672 height 448
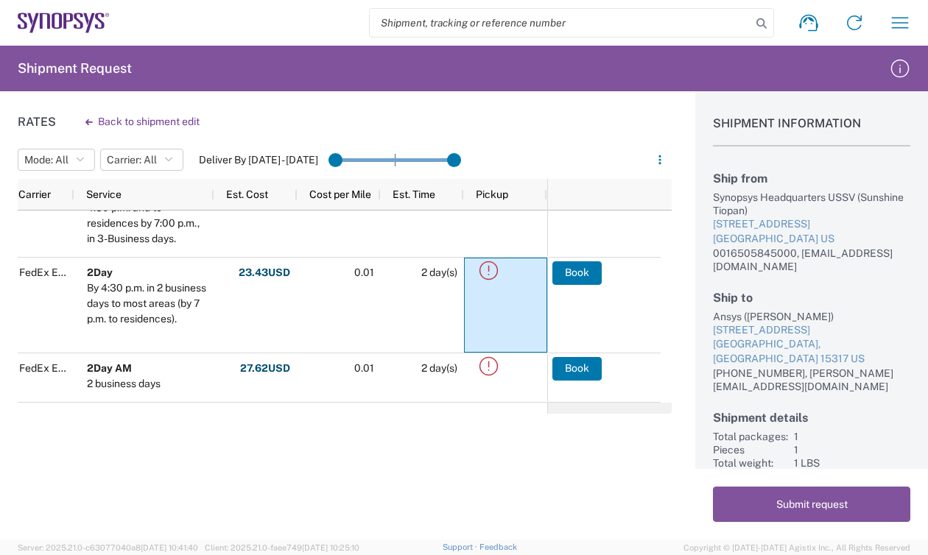
scroll to position [0, 0]
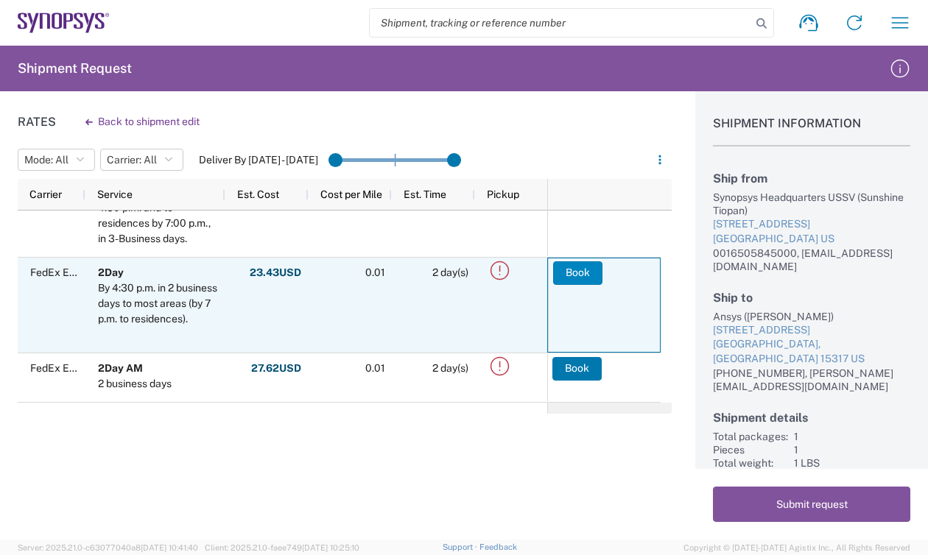
click at [575, 272] on button "Book" at bounding box center [577, 273] width 49 height 24
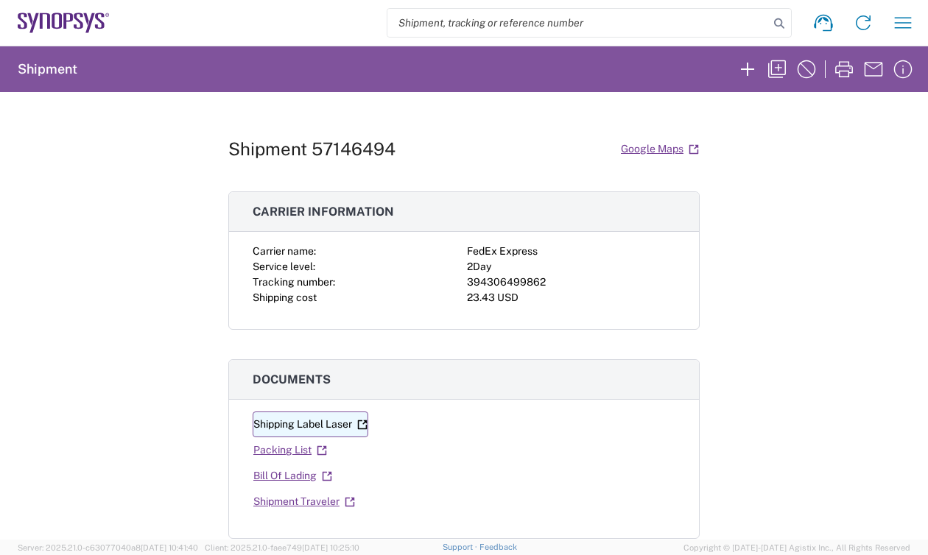
click at [318, 423] on link "Shipping Label Laser" at bounding box center [311, 425] width 116 height 26
click at [293, 454] on link "Packing List" at bounding box center [290, 450] width 75 height 26
click at [292, 473] on link "Bill Of Lading" at bounding box center [293, 476] width 80 height 26
click at [303, 503] on link "Shipment Traveler" at bounding box center [304, 502] width 103 height 26
